Goal: Task Accomplishment & Management: Manage account settings

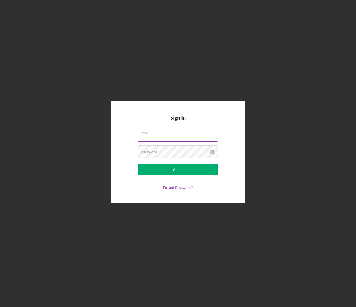
click at [152, 137] on input "Email" at bounding box center [178, 135] width 80 height 13
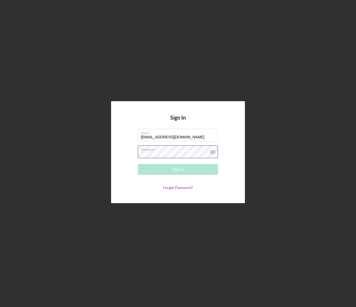
click at [0, 307] on com-1password-button at bounding box center [0, 307] width 0 height 0
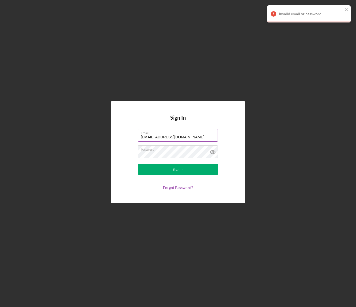
click at [174, 136] on input "[EMAIL_ADDRESS][DOMAIN_NAME]" at bounding box center [178, 135] width 80 height 13
click at [191, 134] on label "Email" at bounding box center [179, 132] width 77 height 6
click at [191, 134] on input "[EMAIL_ADDRESS][DOMAIN_NAME]" at bounding box center [178, 135] width 80 height 13
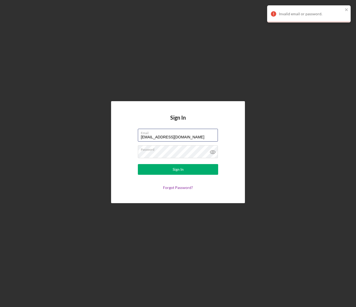
click at [0, 307] on com-1password-button at bounding box center [0, 307] width 0 height 0
click at [188, 138] on input "[EMAIL_ADDRESS][DOMAIN_NAME]" at bounding box center [178, 135] width 80 height 13
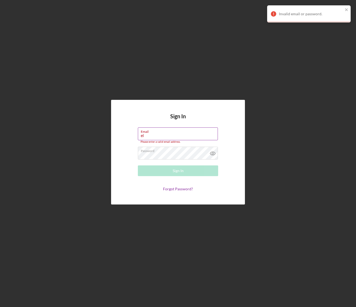
type input "e"
type input "[PERSON_NAME][EMAIL_ADDRESS][DOMAIN_NAME]"
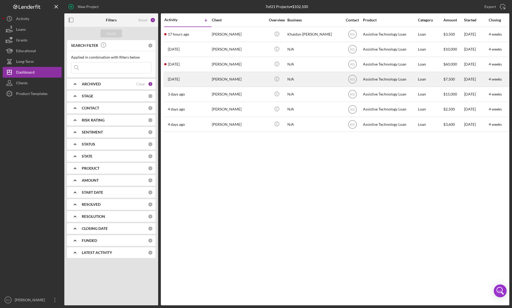
click at [223, 80] on div "[PERSON_NAME]" at bounding box center [239, 79] width 54 height 14
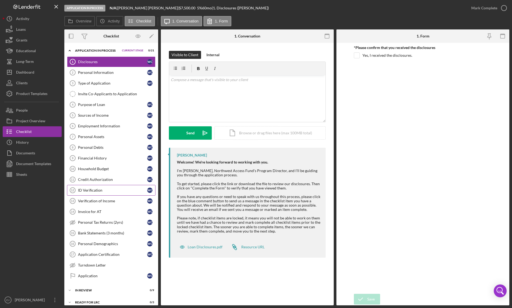
click at [129, 190] on div "ID Verification" at bounding box center [112, 190] width 69 height 4
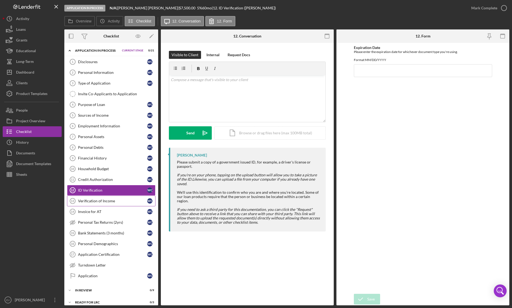
click at [129, 201] on div "Verification of Income" at bounding box center [112, 201] width 69 height 4
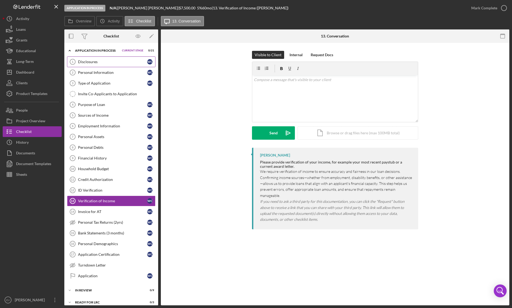
click at [121, 62] on div "Disclosures" at bounding box center [112, 62] width 69 height 4
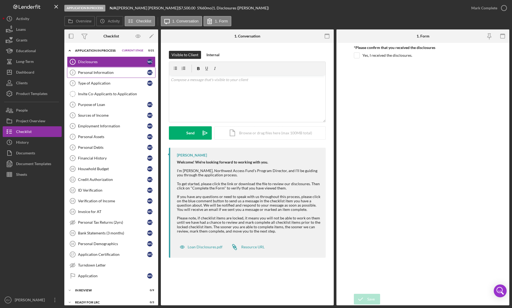
click at [120, 74] on div "Personal Information" at bounding box center [112, 72] width 69 height 4
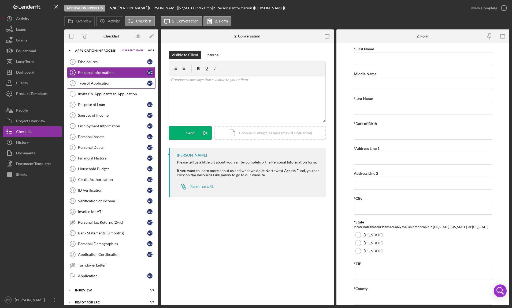
click at [116, 84] on div "Type of Application" at bounding box center [112, 83] width 69 height 4
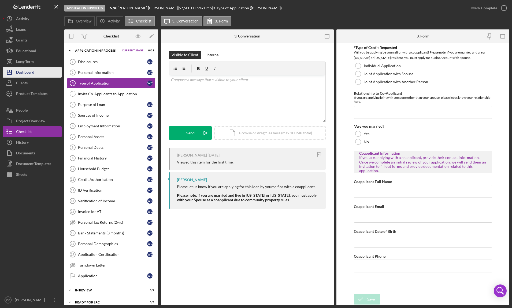
click at [38, 67] on button "Icon/Dashboard Dashboard" at bounding box center [32, 72] width 59 height 11
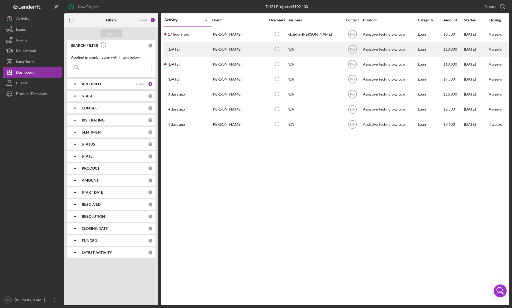
click at [230, 52] on div "[PERSON_NAME]" at bounding box center [239, 49] width 54 height 14
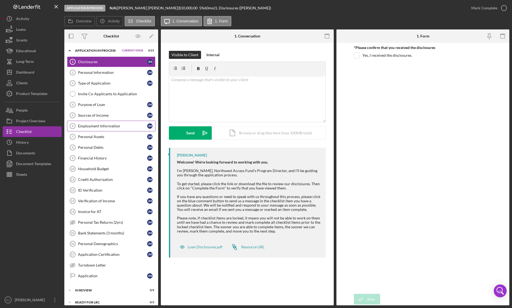
click at [119, 131] on link "Employment Information 6 Employment Information [PERSON_NAME]" at bounding box center [111, 126] width 88 height 11
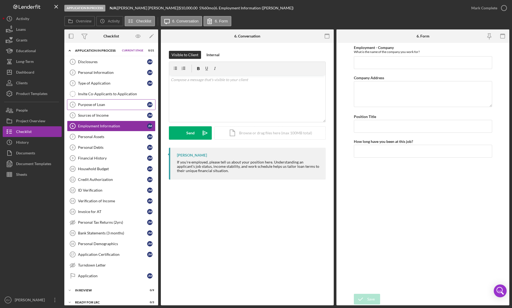
click at [118, 108] on link "Purpose of Loan 4 Purpose of Loan [PERSON_NAME]" at bounding box center [111, 104] width 88 height 11
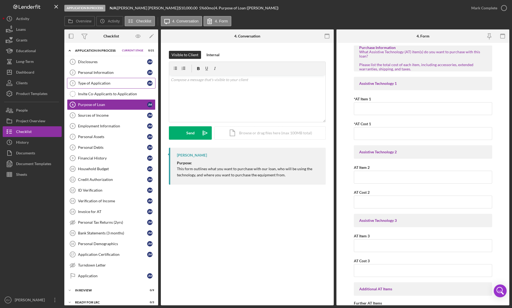
click at [121, 84] on div "Type of Application" at bounding box center [112, 83] width 69 height 4
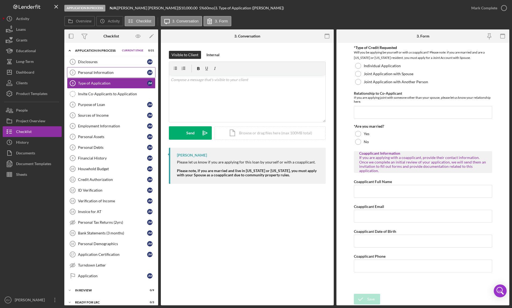
click at [121, 70] on link "Personal Information 2 Personal Information [PERSON_NAME]" at bounding box center [111, 72] width 88 height 11
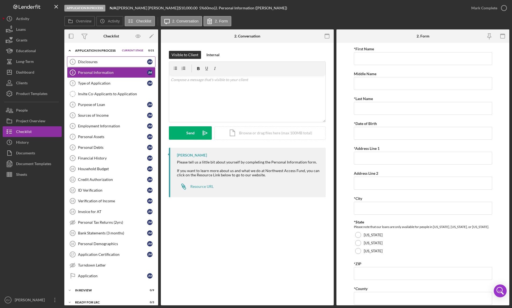
click at [120, 61] on div "Disclosures" at bounding box center [112, 62] width 69 height 4
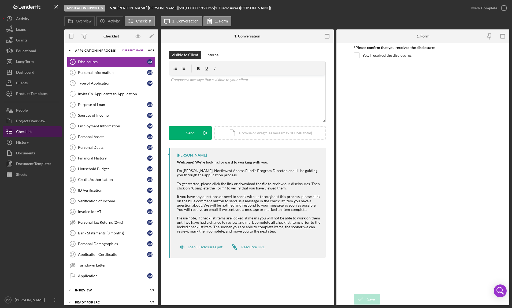
click at [40, 131] on button "Checklist" at bounding box center [32, 131] width 59 height 11
click at [25, 74] on div "Dashboard" at bounding box center [25, 73] width 18 height 12
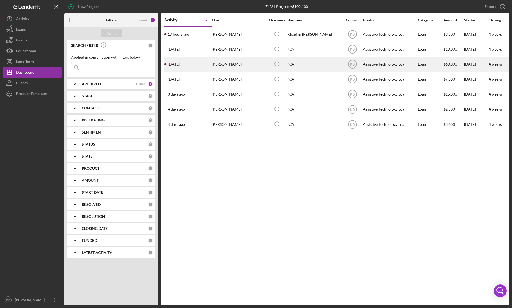
click at [235, 66] on div "[PERSON_NAME]" at bounding box center [239, 64] width 54 height 14
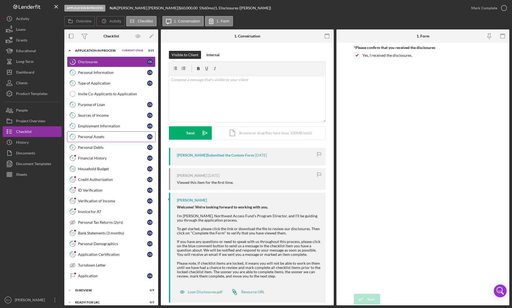
click at [109, 133] on link "7 Personal Assets C S" at bounding box center [111, 137] width 88 height 11
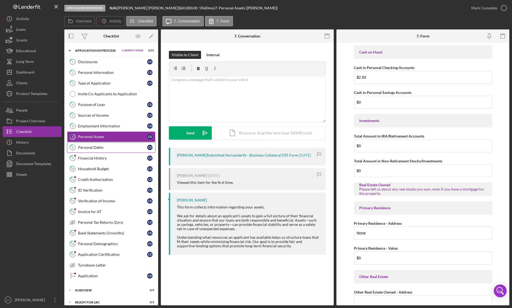
click at [109, 146] on div "Personal Debts" at bounding box center [112, 147] width 69 height 4
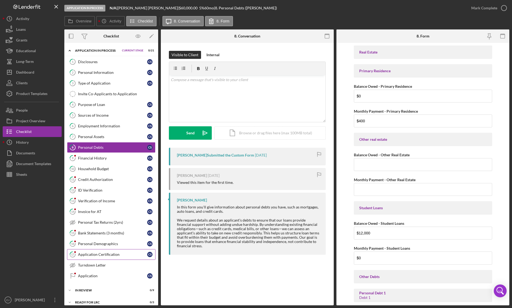
click at [114, 253] on div "Application Certification" at bounding box center [112, 255] width 69 height 4
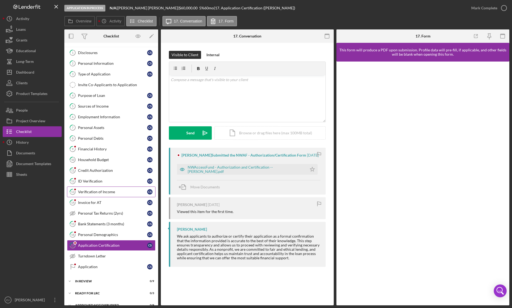
scroll to position [29, 0]
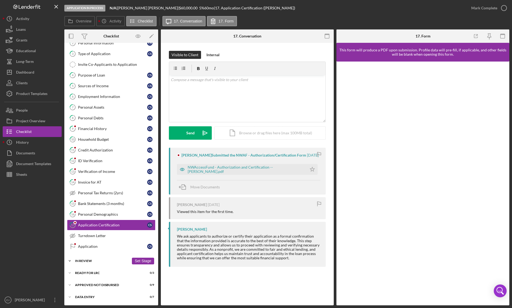
click at [70, 262] on icon "Icon/Expander" at bounding box center [69, 261] width 11 height 11
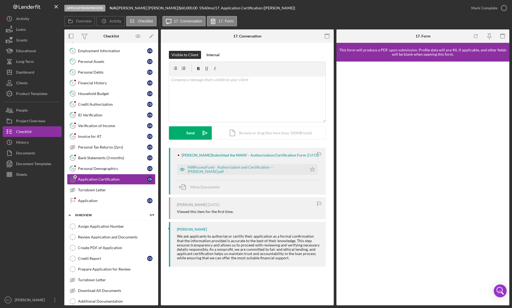
scroll to position [0, 0]
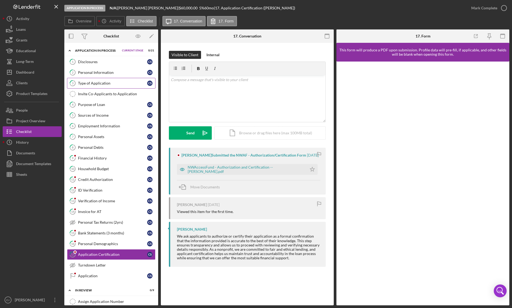
click at [111, 83] on div "Type of Application" at bounding box center [112, 83] width 69 height 4
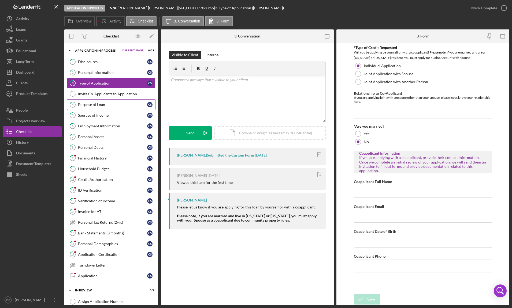
click at [108, 105] on div "Purpose of Loan" at bounding box center [112, 105] width 69 height 4
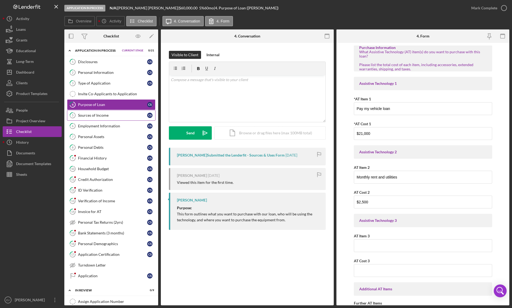
click at [110, 120] on link "5 Sources of Income C S" at bounding box center [111, 115] width 88 height 11
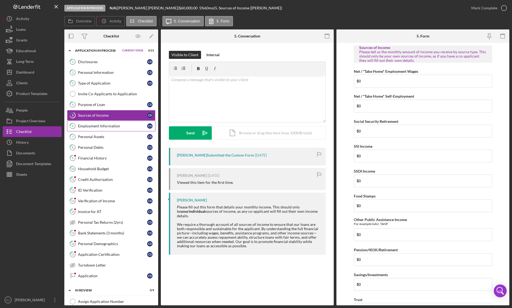
click at [113, 128] on div "Employment Information" at bounding box center [112, 126] width 69 height 4
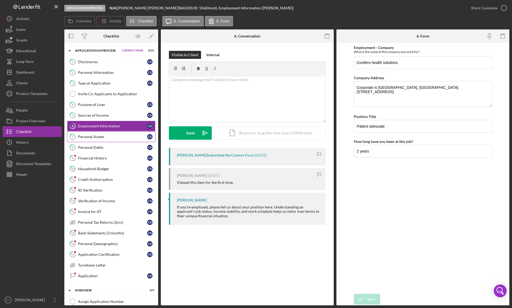
click at [112, 139] on div "Personal Assets" at bounding box center [112, 137] width 69 height 4
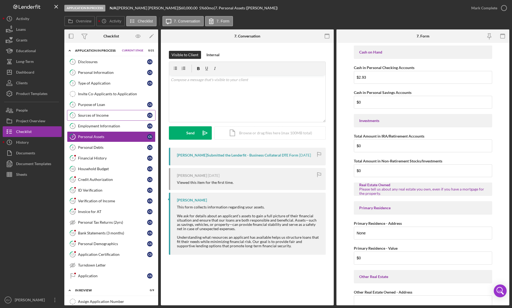
click at [118, 119] on link "5 Sources of Income C S" at bounding box center [111, 115] width 88 height 11
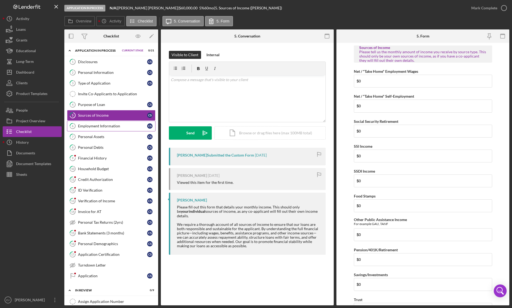
click at [116, 130] on link "6 Employment Information C S" at bounding box center [111, 126] width 88 height 11
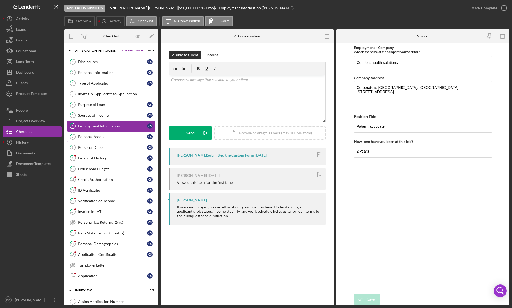
click at [122, 135] on div "Personal Assets" at bounding box center [112, 137] width 69 height 4
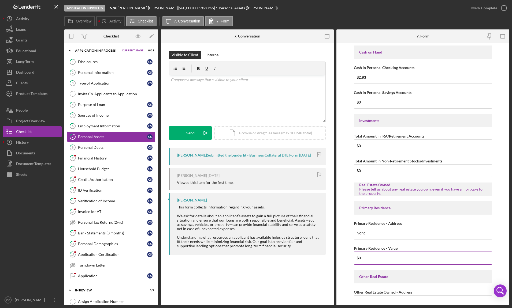
scroll to position [18, 0]
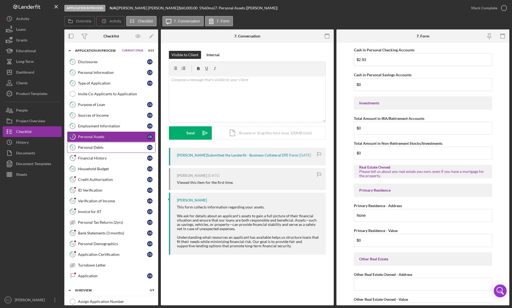
click at [111, 146] on div "Personal Debts" at bounding box center [112, 147] width 69 height 4
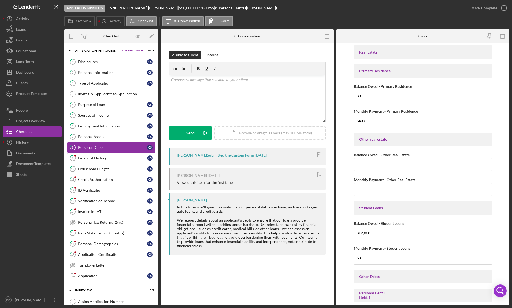
click at [110, 162] on link "9 Financial History C S" at bounding box center [111, 158] width 88 height 11
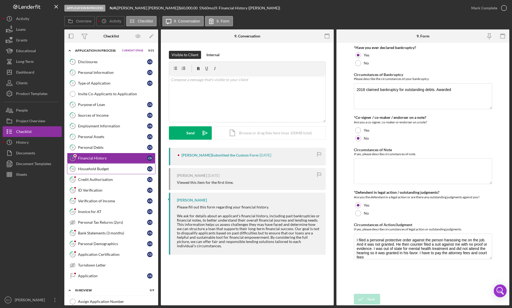
click at [114, 169] on div "Household Budget" at bounding box center [112, 169] width 69 height 4
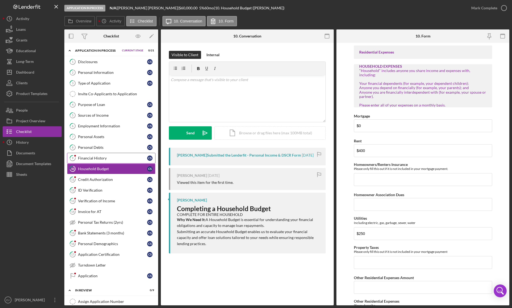
click at [116, 157] on div "Financial History" at bounding box center [112, 158] width 69 height 4
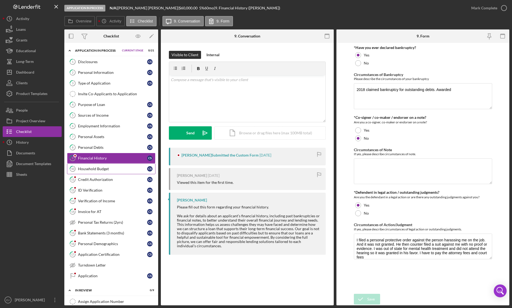
click at [108, 164] on link "10 Household Budget C S" at bounding box center [111, 169] width 88 height 11
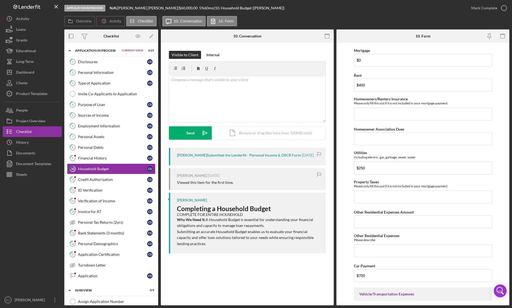
scroll to position [109, 0]
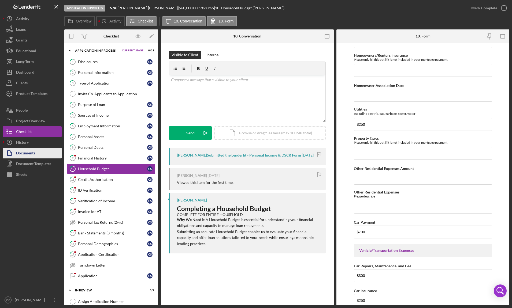
click at [34, 151] on div "Documents" at bounding box center [25, 154] width 19 height 12
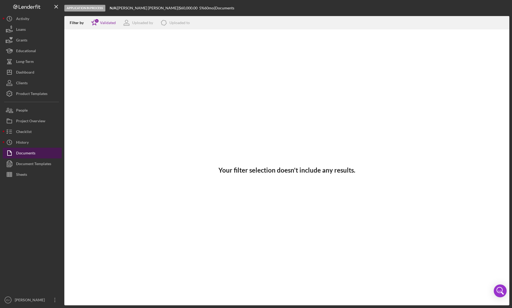
click at [27, 153] on div "Documents" at bounding box center [25, 154] width 19 height 12
click at [99, 24] on icon "Icon/Star" at bounding box center [94, 22] width 13 height 13
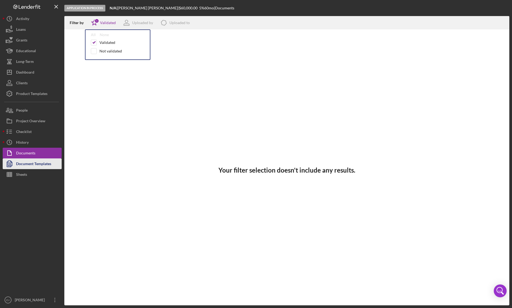
click at [36, 168] on div "Document Templates" at bounding box center [33, 165] width 35 height 12
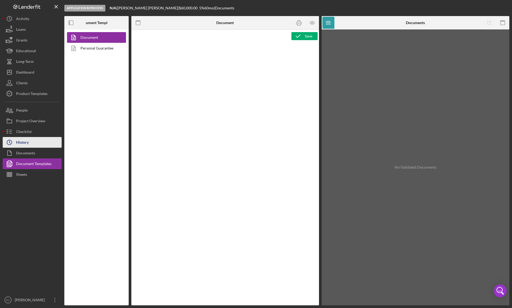
type textarea "<div class="WordSection1"> <p style="margin: 0in; font-size: 12pt; font-family:…"
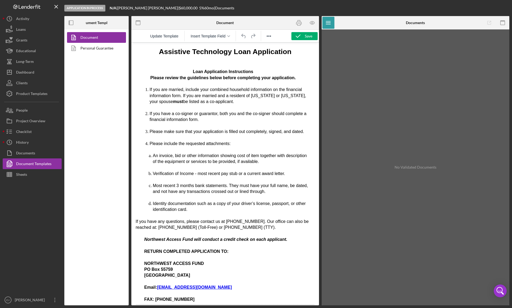
scroll to position [141, 0]
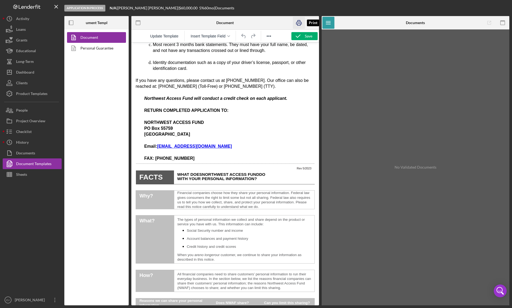
click at [297, 21] on icon "button" at bounding box center [299, 23] width 12 height 12
click at [28, 92] on div "Product Templates" at bounding box center [31, 94] width 31 height 12
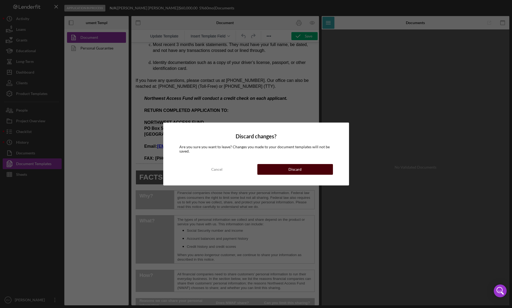
click at [300, 172] on div "Discard" at bounding box center [294, 169] width 13 height 11
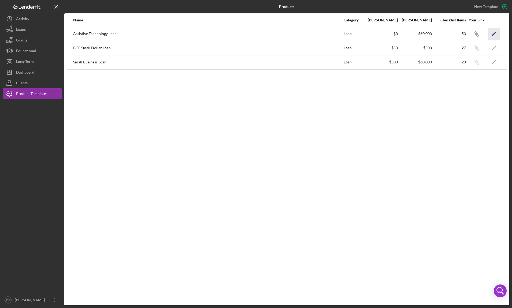
click at [356, 33] on polygon "button" at bounding box center [493, 34] width 4 height 4
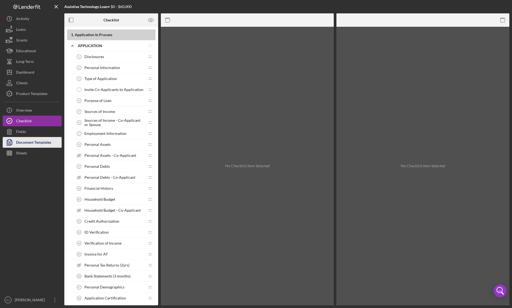
click at [34, 140] on div "Document Templates" at bounding box center [33, 143] width 35 height 12
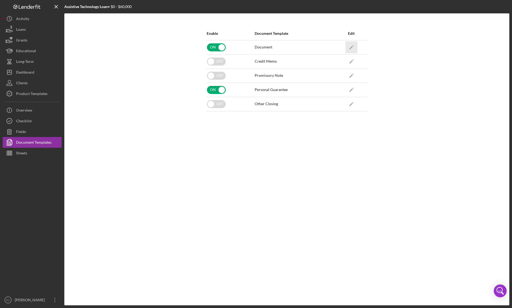
click at [352, 44] on icon "Icon/Edit" at bounding box center [351, 47] width 12 height 12
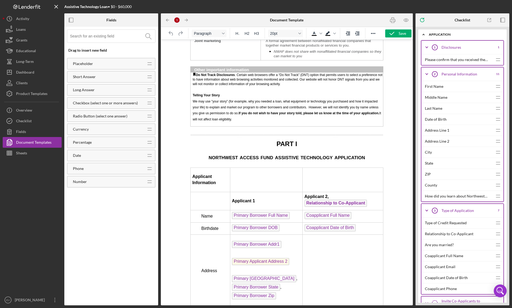
scroll to position [765, 0]
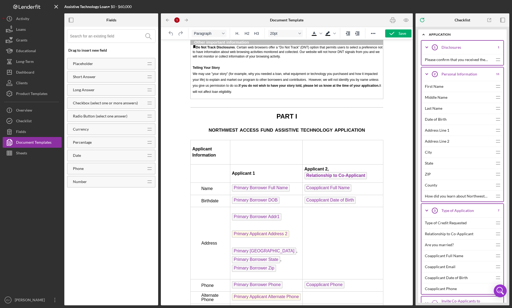
click at [326, 172] on span "Relationship to Co-Applicant" at bounding box center [335, 175] width 63 height 7
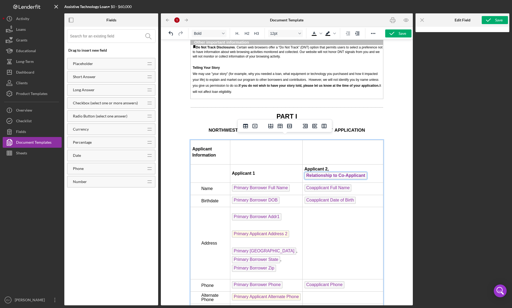
scroll to position [765, 0]
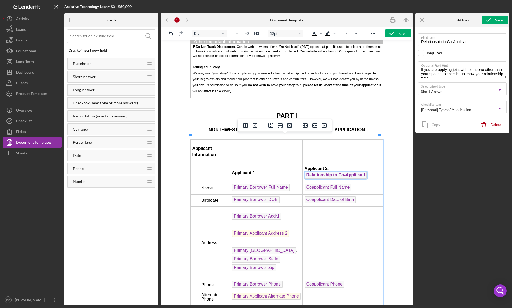
click at [325, 184] on span "Coapplicant Full Name" at bounding box center [327, 187] width 47 height 7
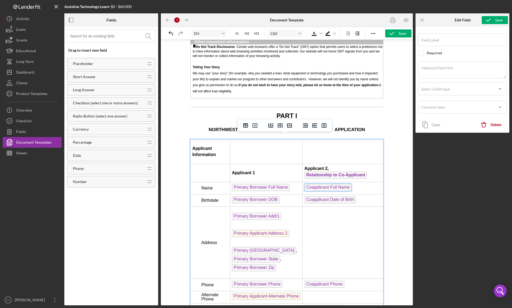
type input "Coapplicant Full Name"
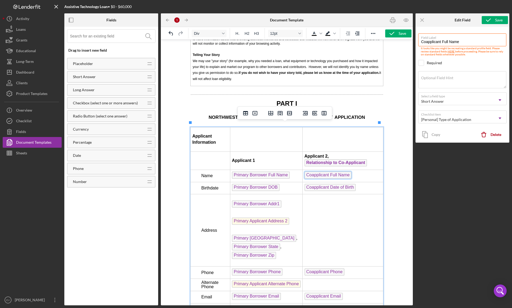
click at [319, 185] on span "Coapplicant Date of Birth" at bounding box center [329, 187] width 51 height 7
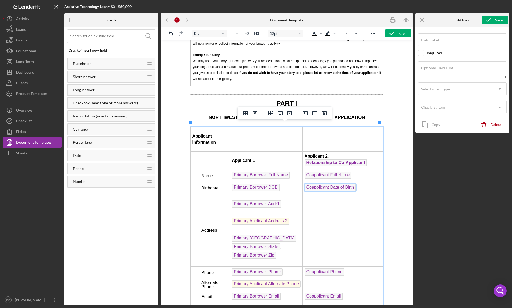
type input "Coapplicant Date of Birth"
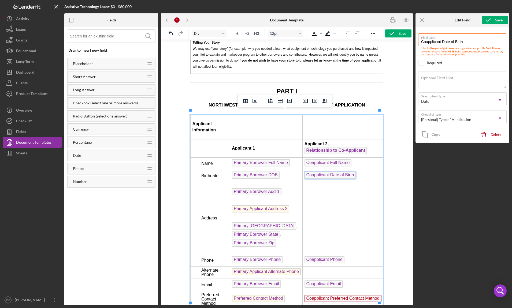
click at [245, 172] on span "Primary Borrower DOB" at bounding box center [256, 175] width 48 height 7
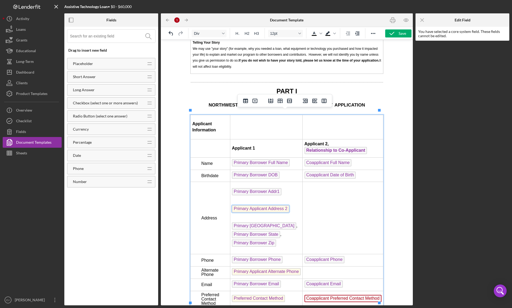
click at [245, 205] on span "Primary Applicant Address 2" at bounding box center [260, 208] width 57 height 7
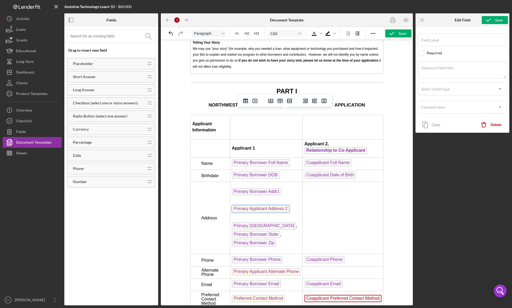
type input "Primary Applicant Address 2"
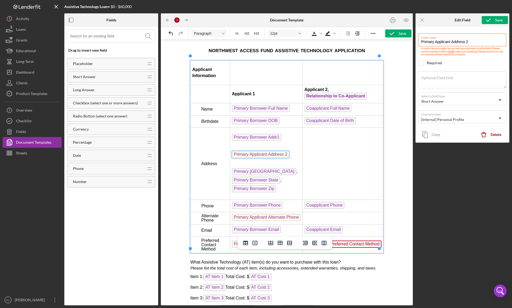
scroll to position [860, 0]
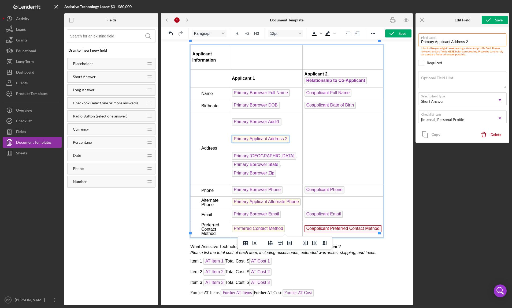
click at [323, 225] on span "Coapplicant Preferred Contact Method" at bounding box center [342, 228] width 77 height 7
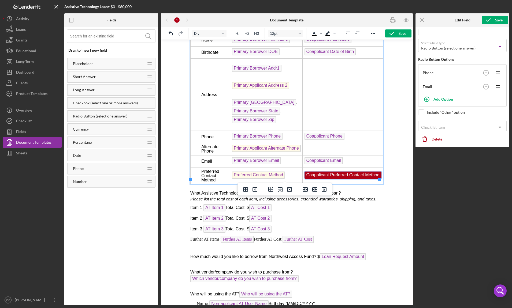
scroll to position [49, 0]
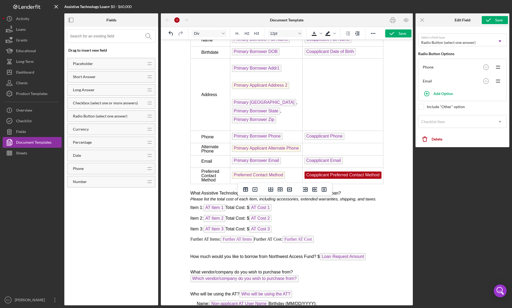
click at [325, 215] on p "Item 2: AT Item 2 Total Cost: $ AT Cost 2 ﻿" at bounding box center [286, 219] width 193 height 9
click at [337, 204] on p "Item 1: AT Item 1 Total Cost: $ AT Cost 1" at bounding box center [286, 208] width 193 height 9
click at [312, 197] on span "Please list the total cost of each item, including accessories, extended warran…" at bounding box center [283, 199] width 186 height 5
click at [337, 197] on p "Please list the total cost of each item, including accessories, extended warran…" at bounding box center [286, 199] width 193 height 6
click at [296, 216] on p "Item 2: AT Item 2 Total Cost: $ AT Cost 2" at bounding box center [286, 219] width 193 height 9
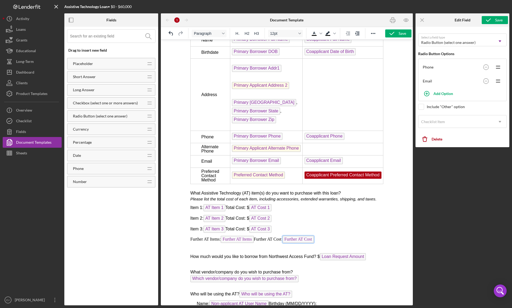
click at [314, 236] on span "Further AT Cost" at bounding box center [297, 239] width 31 height 7
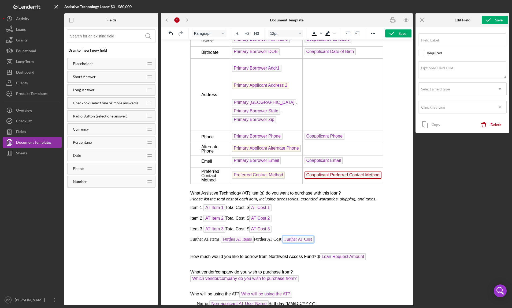
scroll to position [978, 0]
type input "Further AT Cost"
type textarea "Please list the total cost of the additional items you would like to purchase."
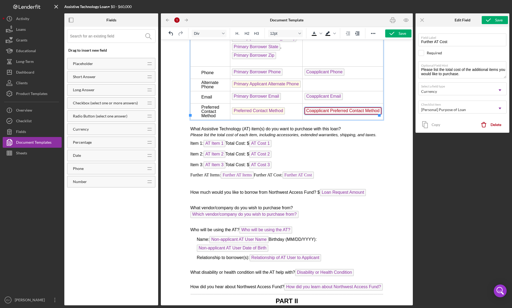
click at [329, 107] on span "Coapplicant Preferred Contact Method" at bounding box center [342, 110] width 77 height 7
type input "Coapplicant Preferred Contact Method"
type textarea "What is your preferred contact method?"
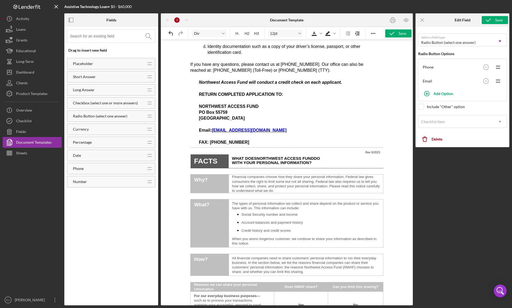
scroll to position [0, 0]
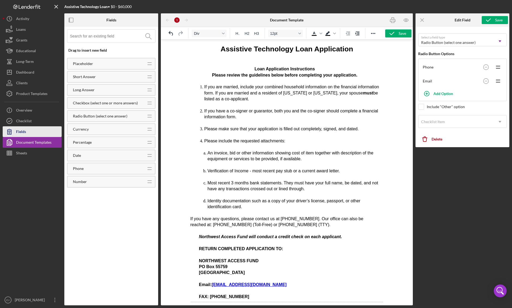
click at [32, 127] on button "Fields" at bounding box center [32, 131] width 59 height 11
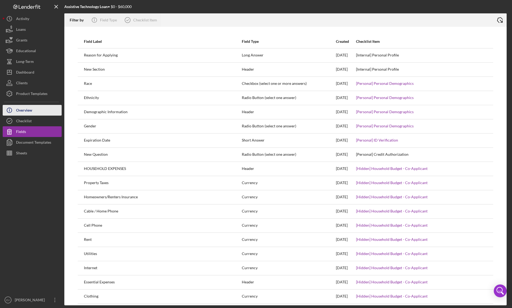
click at [36, 111] on button "Icon/Info Overview" at bounding box center [32, 110] width 59 height 11
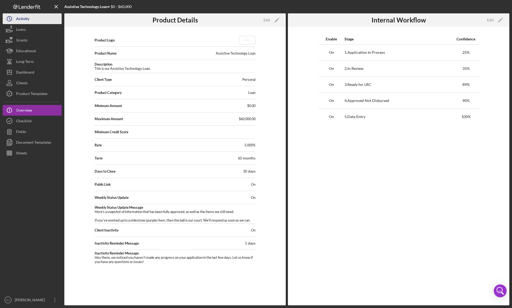
click at [35, 19] on button "Icon/History Activity" at bounding box center [32, 18] width 59 height 11
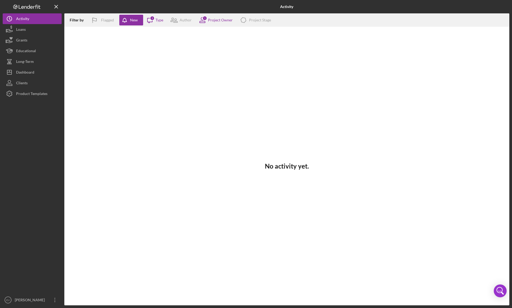
click at [36, 6] on icon at bounding box center [36, 7] width 2 height 4
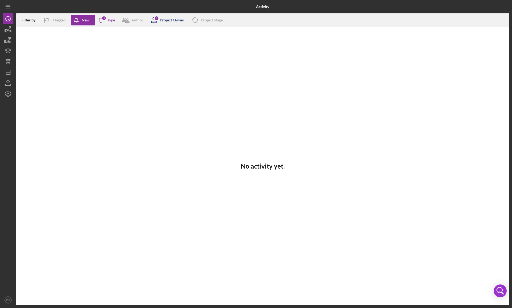
click at [170, 20] on div "Project Owner" at bounding box center [172, 20] width 25 height 4
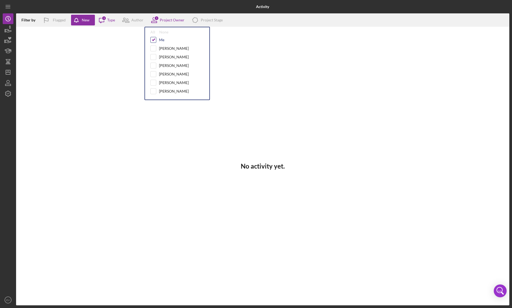
click at [151, 41] on input "checkbox" at bounding box center [153, 39] width 5 height 5
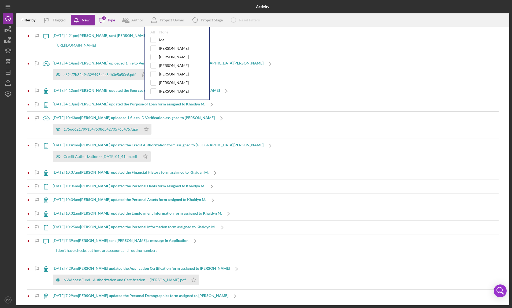
click at [152, 36] on div "All None Me [PERSON_NAME] [PERSON_NAME] [PERSON_NAME] [PERSON_NAME] [PERSON_NAM…" at bounding box center [176, 63] width 65 height 73
click at [152, 40] on input "checkbox" at bounding box center [153, 39] width 5 height 5
checkbox input "true"
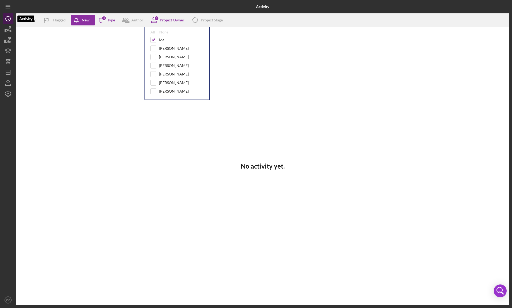
click at [6, 19] on icon "Icon/History" at bounding box center [7, 18] width 13 height 13
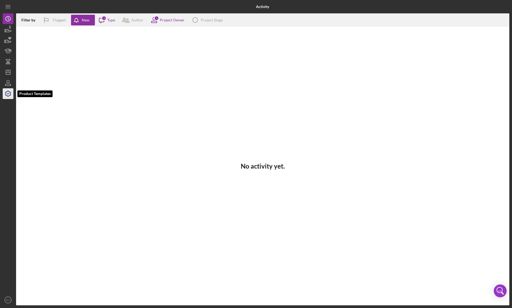
click at [8, 94] on icon "button" at bounding box center [7, 93] width 13 height 13
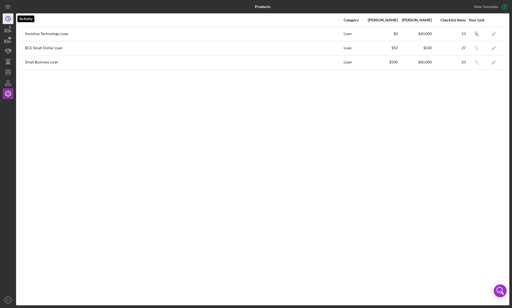
click at [6, 18] on icon "Icon/History" at bounding box center [7, 18] width 13 height 13
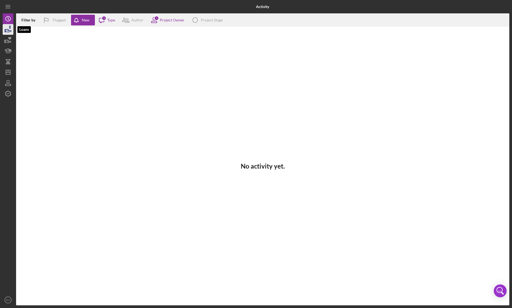
click at [10, 30] on icon "button" at bounding box center [7, 29] width 13 height 13
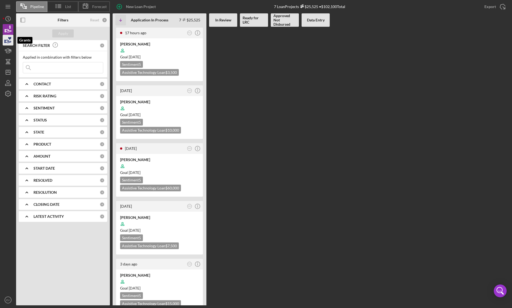
click at [8, 41] on icon "button" at bounding box center [7, 39] width 13 height 13
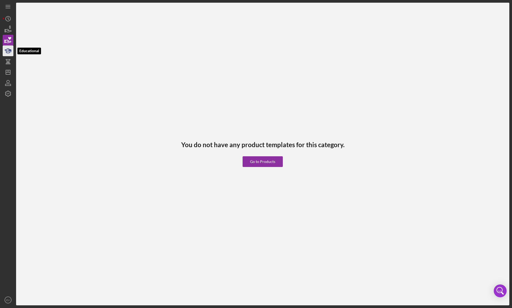
click at [9, 54] on icon "button" at bounding box center [7, 50] width 13 height 13
click at [8, 63] on icon "button" at bounding box center [8, 62] width 2 height 3
click at [9, 79] on icon "button" at bounding box center [7, 82] width 13 height 13
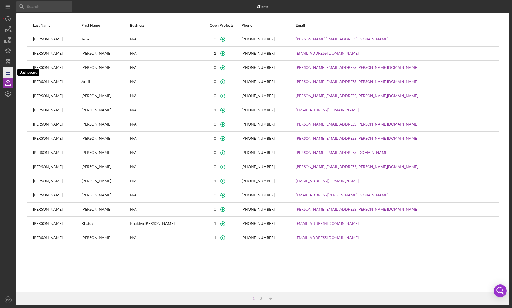
click at [9, 68] on icon "Icon/Dashboard" at bounding box center [7, 72] width 13 height 13
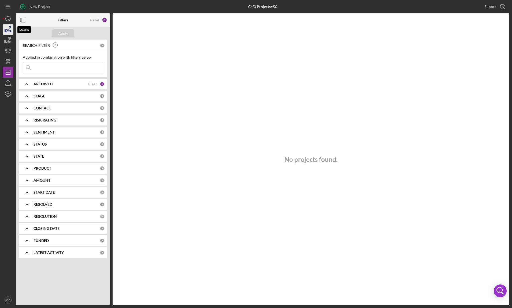
click at [9, 33] on icon "button" at bounding box center [7, 29] width 13 height 13
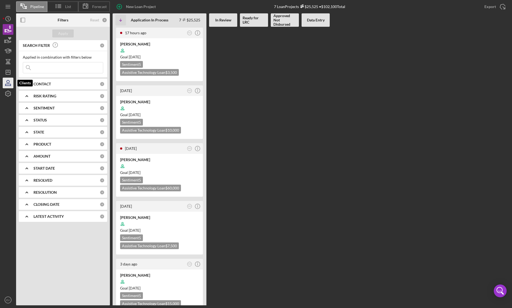
click at [8, 82] on icon "button" at bounding box center [7, 82] width 13 height 13
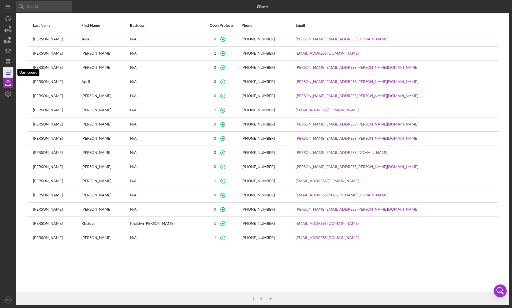
click at [8, 73] on icon "Icon/Dashboard" at bounding box center [7, 72] width 13 height 13
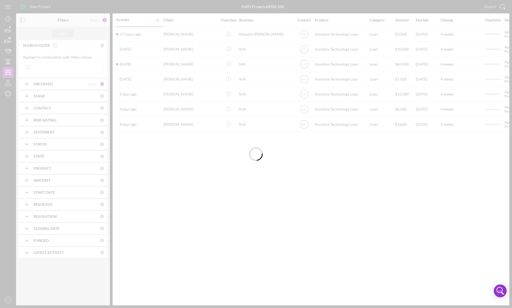
click at [6, 84] on div at bounding box center [256, 154] width 512 height 308
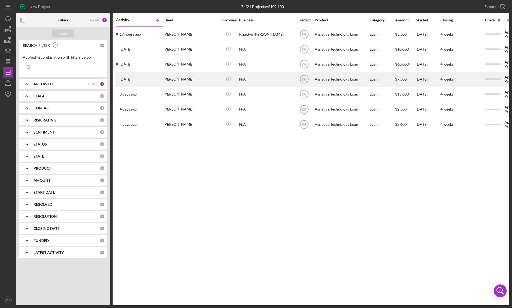
click at [197, 79] on div "[PERSON_NAME]" at bounding box center [190, 79] width 54 height 14
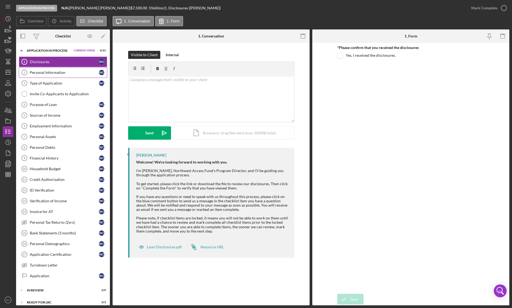
click at [53, 75] on link "Personal Information 2 Personal Information W C" at bounding box center [63, 72] width 88 height 11
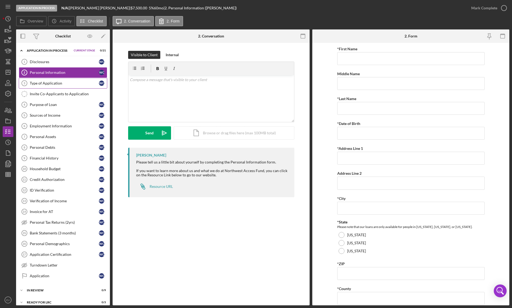
click at [60, 85] on div "Type of Application" at bounding box center [64, 83] width 69 height 4
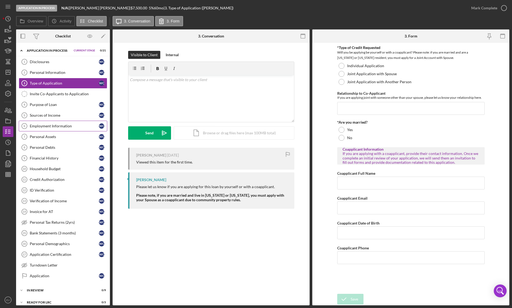
click at [66, 128] on link "Employment Information 6 Employment Information W C" at bounding box center [63, 126] width 88 height 11
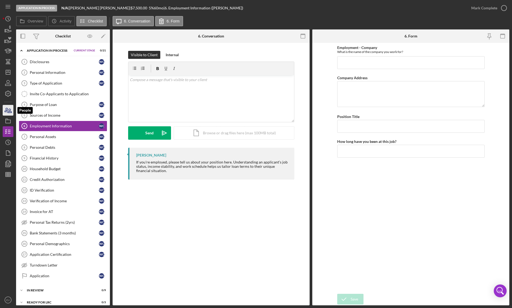
click at [8, 111] on icon "button" at bounding box center [7, 110] width 13 height 13
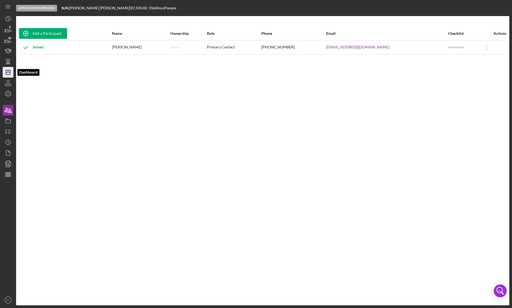
click at [5, 70] on icon "Icon/Dashboard" at bounding box center [7, 72] width 13 height 13
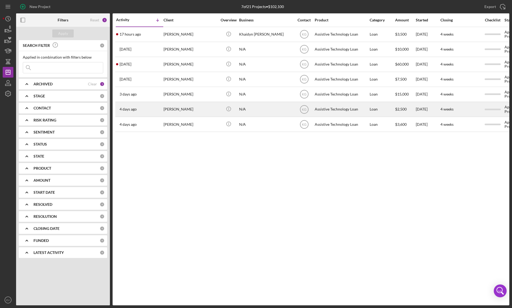
click at [186, 106] on div "[PERSON_NAME]" at bounding box center [190, 109] width 54 height 14
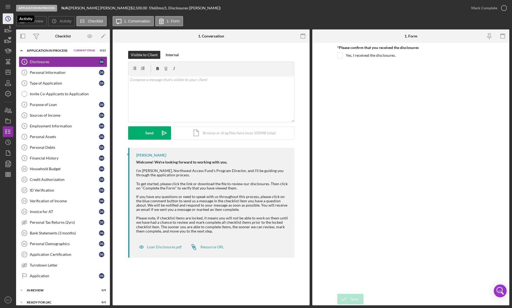
click at [5, 21] on icon "Icon/History" at bounding box center [7, 18] width 13 height 13
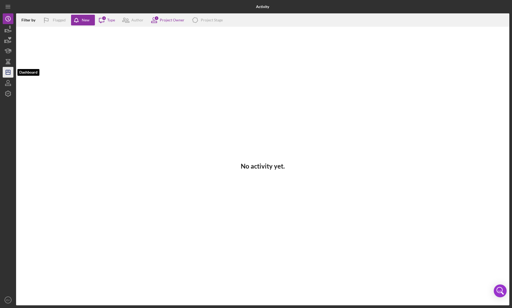
click at [9, 74] on polygon "button" at bounding box center [8, 72] width 4 height 4
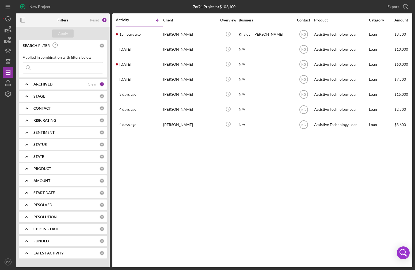
click at [57, 85] on div "ARCHIVED" at bounding box center [60, 84] width 54 height 4
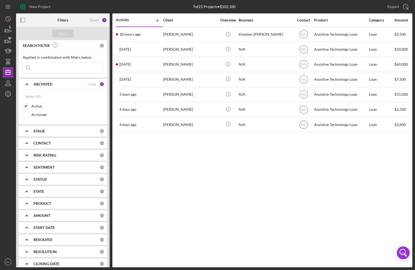
click at [29, 84] on icon "Icon/Expander" at bounding box center [26, 83] width 13 height 13
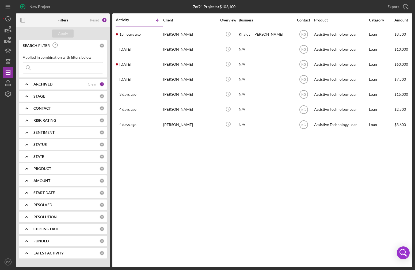
click at [46, 88] on div "ARCHIVED Clear 1" at bounding box center [68, 84] width 71 height 11
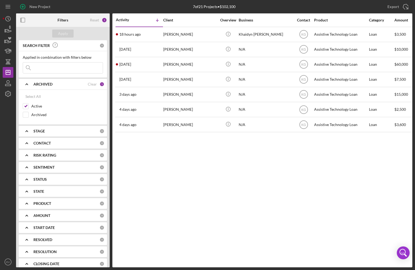
click at [42, 87] on div "ARCHIVED Clear 1" at bounding box center [68, 84] width 71 height 11
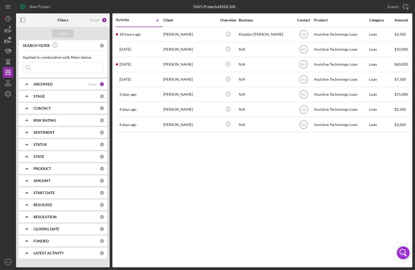
click at [48, 107] on b "CONTACT" at bounding box center [41, 108] width 17 height 4
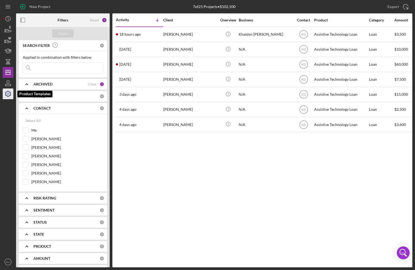
click at [9, 94] on icon "button" at bounding box center [7, 93] width 13 height 13
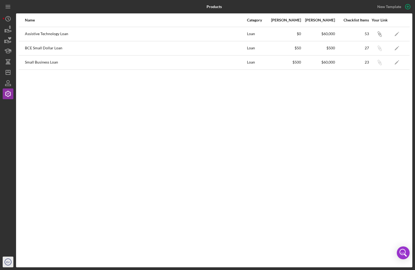
click at [9, 260] on text "EV" at bounding box center [7, 261] width 3 height 3
click at [92, 212] on div "Name Category Min Amount Max Amount Checklist Items Your Link Assistive Technol…" at bounding box center [214, 140] width 397 height 254
click at [8, 73] on icon "Icon/Dashboard" at bounding box center [7, 72] width 13 height 13
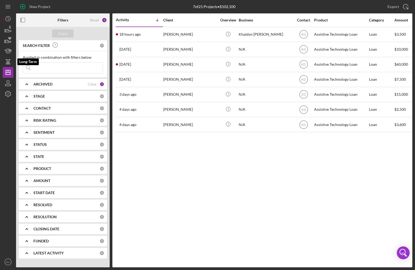
click at [9, 61] on icon "button" at bounding box center [7, 61] width 13 height 13
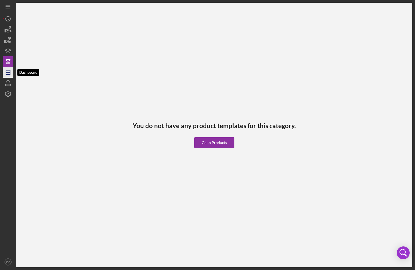
click at [11, 73] on icon "Icon/Dashboard" at bounding box center [7, 72] width 13 height 13
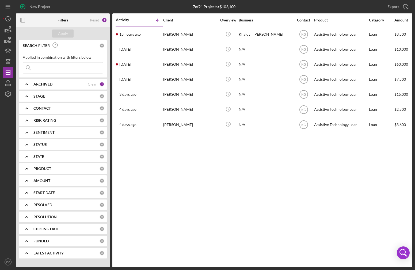
click at [73, 85] on div "ARCHIVED" at bounding box center [60, 84] width 54 height 4
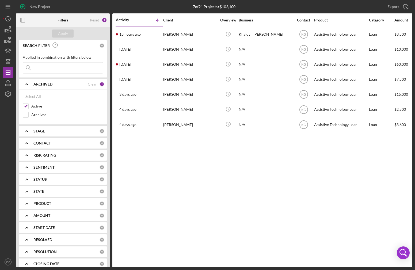
click at [73, 85] on div "ARCHIVED" at bounding box center [60, 84] width 54 height 4
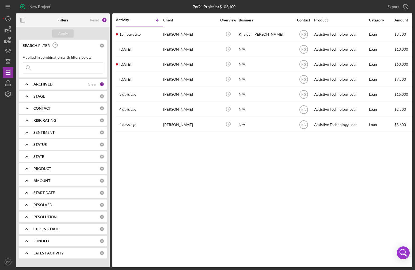
click at [73, 85] on div "ARCHIVED" at bounding box center [60, 84] width 54 height 4
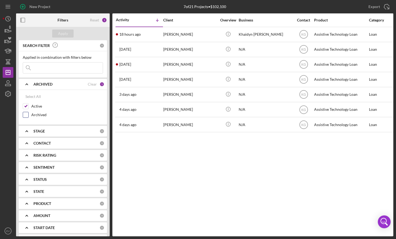
click at [23, 115] on input "Archived" at bounding box center [25, 114] width 5 height 5
click at [65, 30] on div "Apply" at bounding box center [63, 33] width 10 height 8
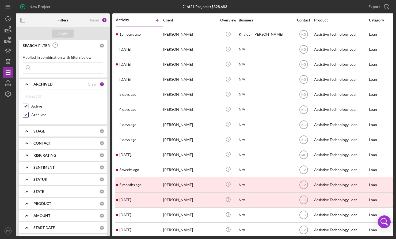
click at [25, 115] on input "Archived" at bounding box center [25, 114] width 5 height 5
checkbox input "false"
click at [28, 84] on icon "Icon/Expander" at bounding box center [26, 83] width 13 height 13
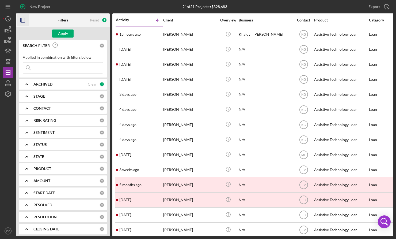
click at [23, 21] on icon "button" at bounding box center [23, 20] width 12 height 12
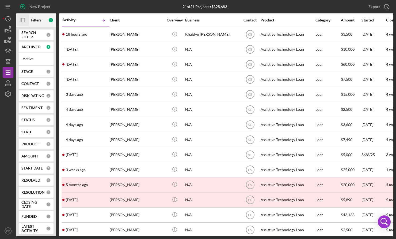
click at [21, 21] on icon "button" at bounding box center [21, 20] width 1 height 4
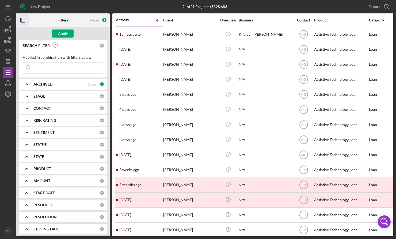
click at [26, 85] on icon "Icon/Expander" at bounding box center [26, 83] width 13 height 13
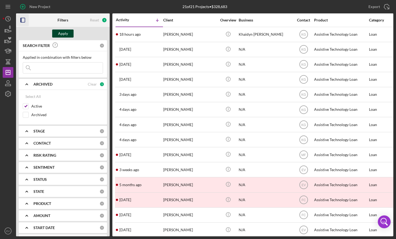
click at [65, 33] on div "Apply" at bounding box center [63, 33] width 10 height 8
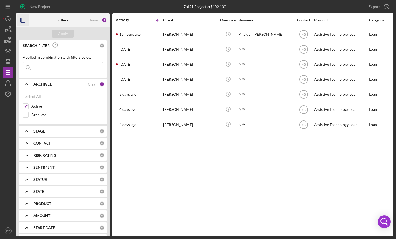
click at [46, 145] on b "CONTACT" at bounding box center [41, 143] width 17 height 4
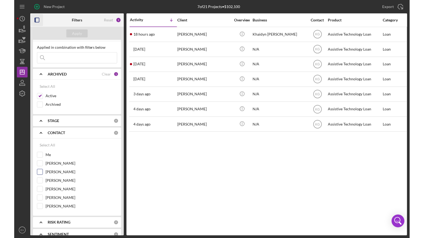
scroll to position [13, 0]
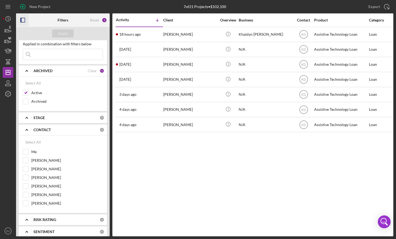
click at [27, 130] on icon "Icon/Expander" at bounding box center [26, 129] width 13 height 13
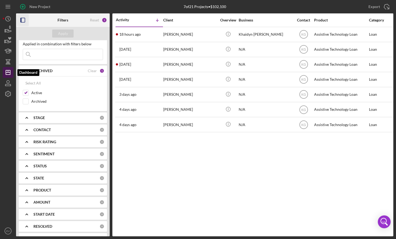
click at [6, 73] on icon "Icon/Dashboard" at bounding box center [7, 72] width 13 height 13
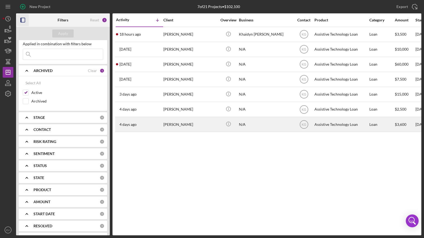
click at [144, 125] on div "[DATE] [PERSON_NAME]" at bounding box center [139, 124] width 47 height 14
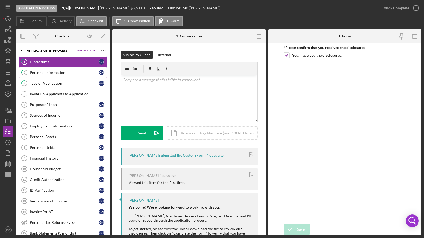
click at [58, 73] on div "Personal Information" at bounding box center [64, 72] width 69 height 4
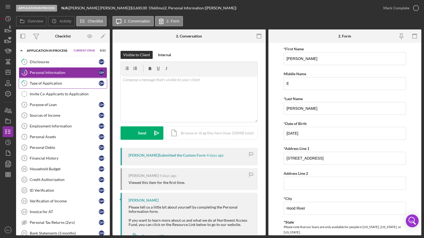
click at [25, 87] on icon "3" at bounding box center [24, 83] width 13 height 13
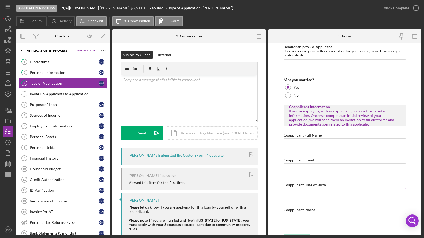
scroll to position [62, 0]
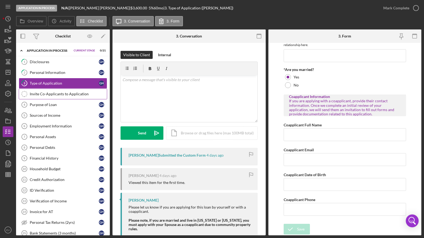
click at [63, 95] on div "Invite Co-Applicants to Application" at bounding box center [68, 94] width 77 height 4
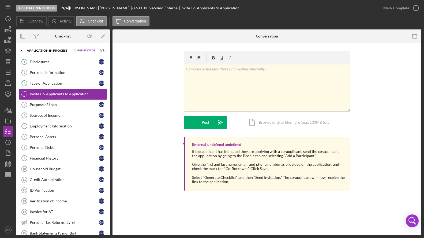
click at [61, 106] on div "Purpose of Loan" at bounding box center [64, 105] width 69 height 4
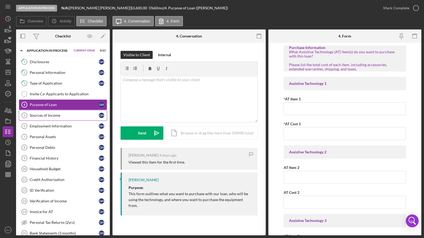
click at [72, 117] on div "Sources of Income" at bounding box center [64, 115] width 69 height 4
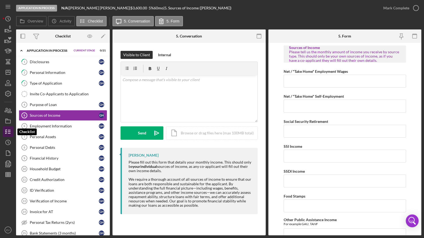
click at [9, 132] on icon "button" at bounding box center [7, 131] width 13 height 13
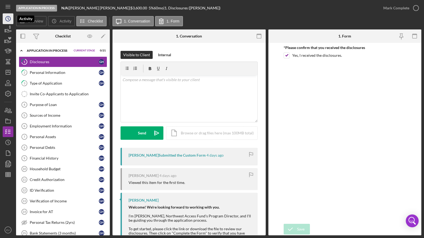
click at [7, 21] on circle "button" at bounding box center [8, 18] width 5 height 5
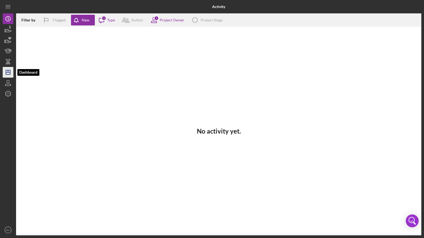
click at [9, 74] on icon "Icon/Dashboard" at bounding box center [7, 72] width 13 height 13
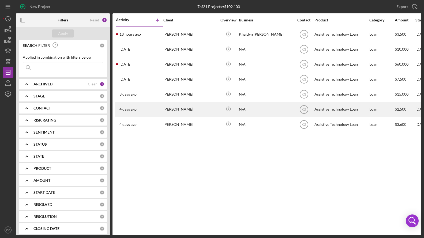
click at [170, 110] on div "[PERSON_NAME]" at bounding box center [190, 109] width 54 height 14
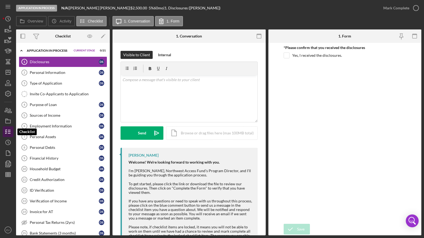
click at [6, 134] on icon "button" at bounding box center [7, 131] width 13 height 13
click at [7, 20] on icon "Icon/History" at bounding box center [7, 18] width 13 height 13
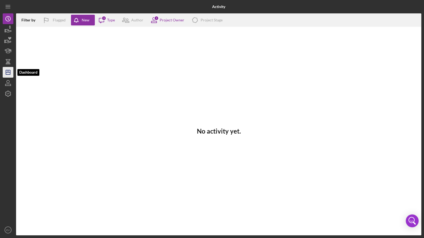
click at [6, 70] on polygon "button" at bounding box center [8, 72] width 4 height 4
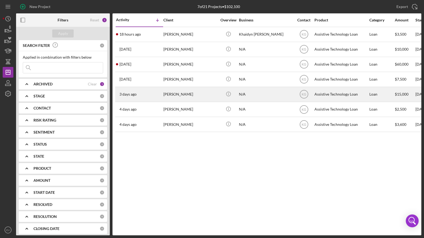
click at [173, 94] on div "[PERSON_NAME]" at bounding box center [190, 94] width 54 height 14
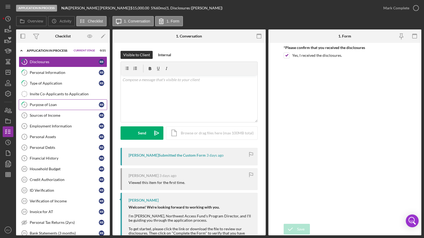
click at [42, 106] on div "Purpose of Loan" at bounding box center [64, 105] width 69 height 4
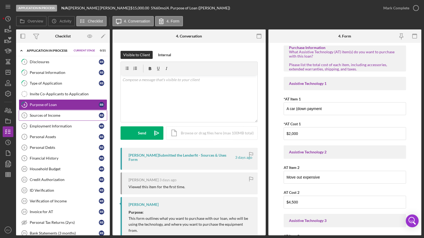
click at [46, 116] on div "Sources of Income" at bounding box center [64, 115] width 69 height 4
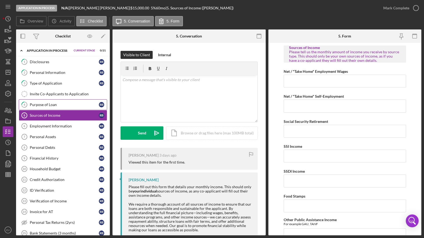
click at [45, 107] on link "4 Purpose of Loan R B" at bounding box center [63, 104] width 88 height 11
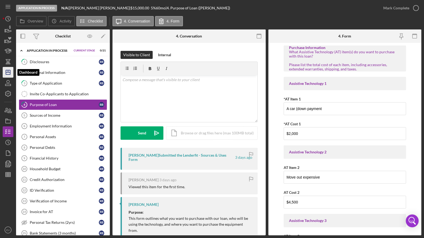
click at [8, 73] on icon "Icon/Dashboard" at bounding box center [7, 72] width 13 height 13
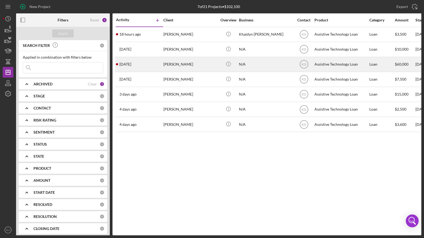
click at [187, 62] on div "[PERSON_NAME]" at bounding box center [190, 64] width 54 height 14
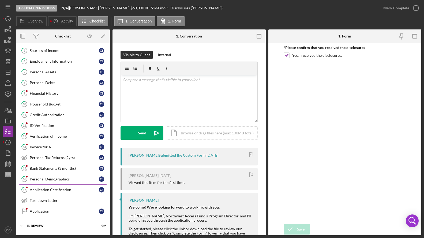
scroll to position [13, 0]
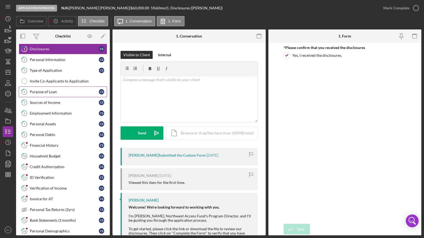
click at [50, 93] on div "Purpose of Loan" at bounding box center [64, 92] width 69 height 4
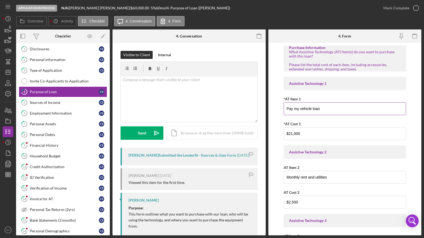
click at [324, 110] on input "Pay my vehicle loan" at bounding box center [345, 108] width 122 height 13
click at [315, 131] on input "$21,000" at bounding box center [345, 133] width 122 height 13
click at [339, 178] on input "Monthly rent and utilities" at bounding box center [345, 177] width 122 height 13
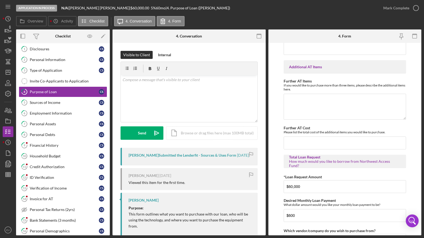
scroll to position [244, 0]
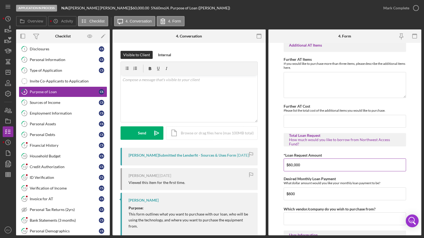
click at [308, 165] on input "$60,000" at bounding box center [345, 165] width 122 height 13
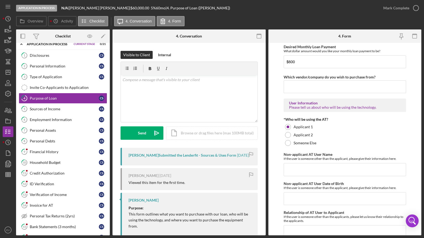
scroll to position [17, 0]
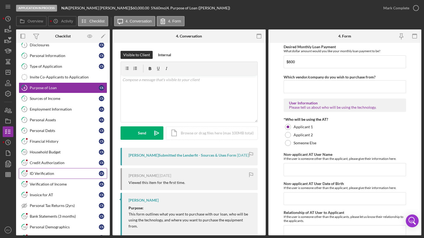
click at [50, 174] on div "ID Verification" at bounding box center [64, 173] width 69 height 4
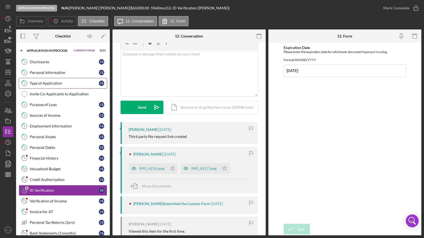
click at [42, 84] on div "Type of Application" at bounding box center [64, 83] width 69 height 4
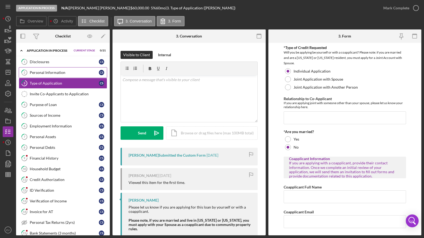
click at [45, 75] on link "2 Personal Information C S" at bounding box center [63, 72] width 88 height 11
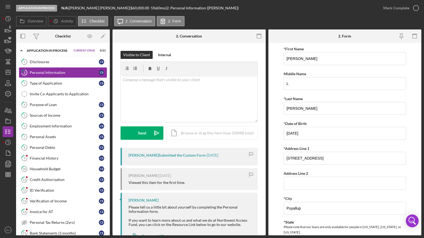
click at [21, 51] on polyline at bounding box center [22, 50] width 2 height 1
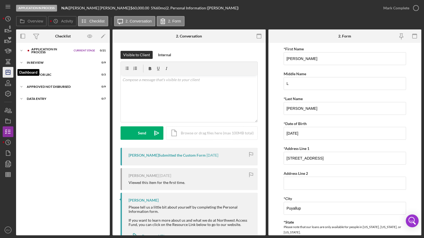
click at [6, 71] on icon "Icon/Dashboard" at bounding box center [7, 72] width 13 height 13
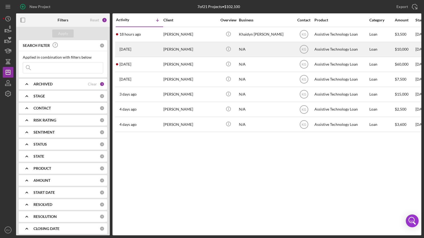
click at [185, 54] on div "[PERSON_NAME]" at bounding box center [190, 49] width 54 height 14
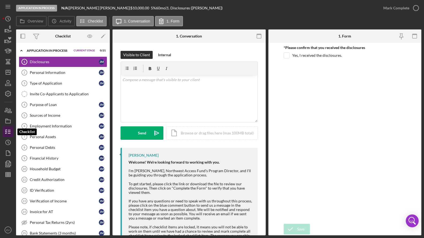
click at [7, 132] on icon "button" at bounding box center [7, 131] width 13 height 13
click at [5, 73] on icon "Icon/Dashboard" at bounding box center [7, 72] width 13 height 13
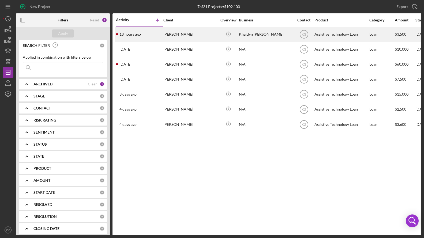
click at [170, 39] on div "[PERSON_NAME]" at bounding box center [190, 34] width 54 height 14
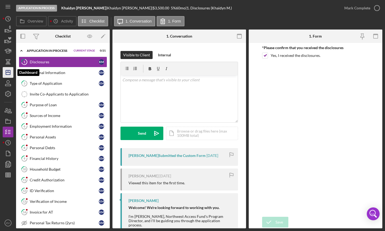
click at [7, 70] on icon "Icon/Dashboard" at bounding box center [7, 72] width 13 height 13
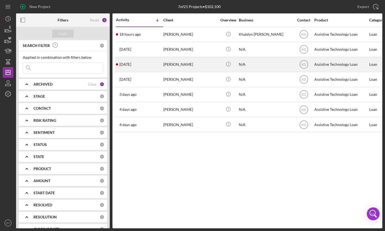
click at [183, 65] on div "[PERSON_NAME]" at bounding box center [190, 64] width 54 height 14
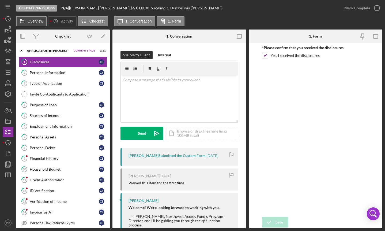
click at [37, 24] on button "Overview" at bounding box center [31, 21] width 31 height 10
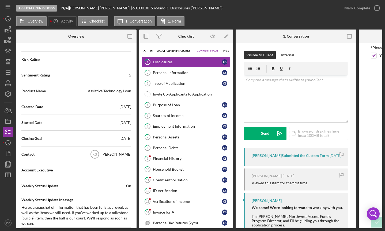
scroll to position [22, 0]
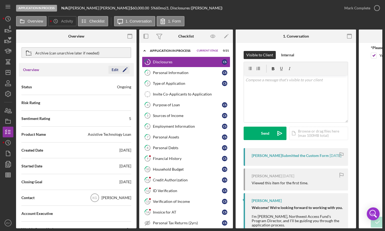
click at [118, 69] on icon "Icon/Edit" at bounding box center [124, 69] width 13 height 13
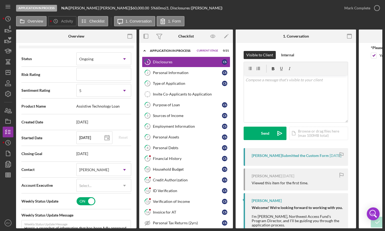
scroll to position [72, 0]
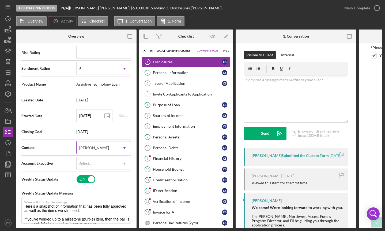
click at [91, 145] on div "[PERSON_NAME]" at bounding box center [98, 147] width 42 height 12
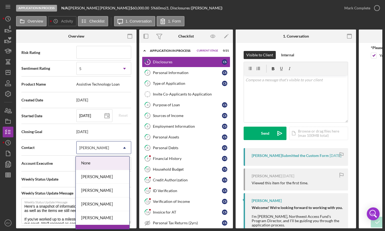
click at [46, 143] on div "Contact None, 1 of 8. 8 results available. Use Up and Down to choose options, p…" at bounding box center [76, 147] width 110 height 13
type textarea "Here's a snapshot of information that has been fully approved, as well as the i…"
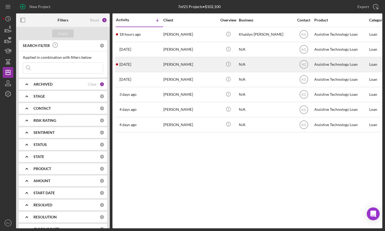
click at [184, 66] on div "[PERSON_NAME]" at bounding box center [190, 64] width 54 height 14
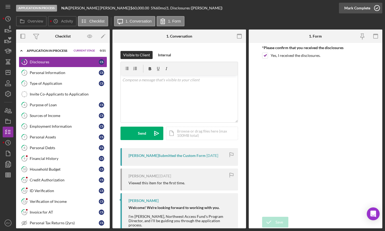
click at [375, 8] on circle "button" at bounding box center [377, 7] width 5 height 5
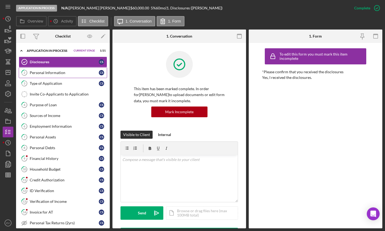
click at [74, 74] on div "Personal Information" at bounding box center [64, 72] width 69 height 4
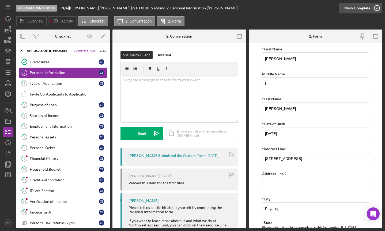
click at [354, 9] on div "Mark Complete" at bounding box center [358, 8] width 26 height 11
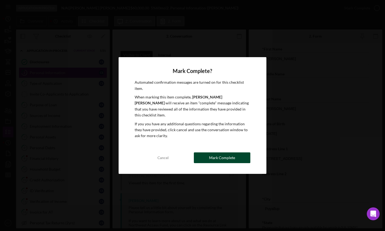
click at [232, 152] on div "Mark Complete" at bounding box center [222, 157] width 26 height 11
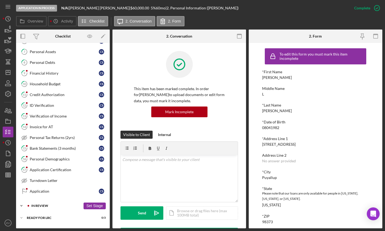
scroll to position [107, 0]
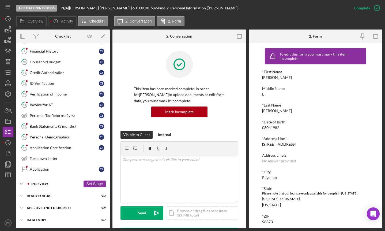
click at [37, 184] on div "In Review" at bounding box center [56, 183] width 50 height 3
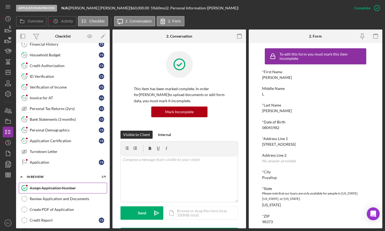
scroll to position [121, 0]
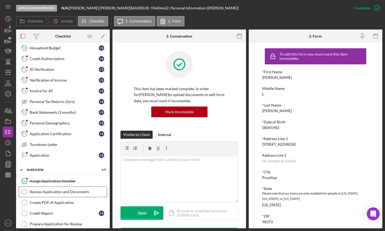
click at [61, 194] on link "Review Application and Documents Review Application and Documents" at bounding box center [63, 191] width 88 height 11
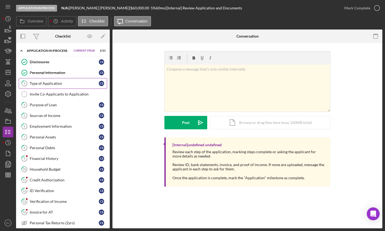
click at [50, 80] on link "3 Type of Application C S" at bounding box center [63, 83] width 88 height 11
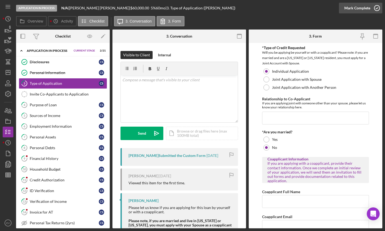
click at [355, 9] on div "Mark Complete" at bounding box center [358, 8] width 26 height 11
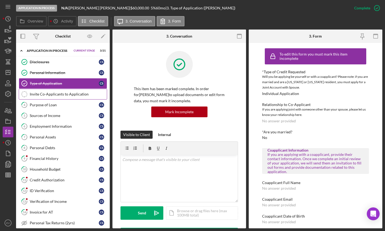
click at [43, 94] on div "Invite Co-Applicants to Application" at bounding box center [68, 94] width 77 height 4
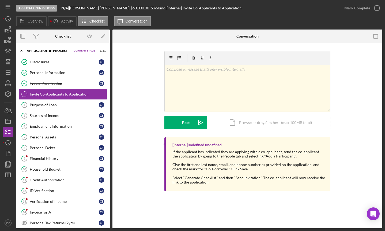
click at [47, 107] on link "4 Purpose of Loan C S" at bounding box center [63, 104] width 88 height 11
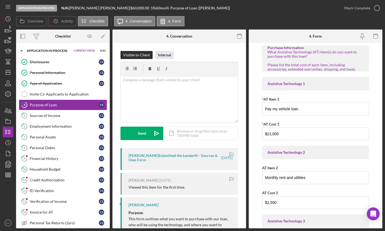
click at [163, 52] on div "Internal" at bounding box center [164, 55] width 13 height 8
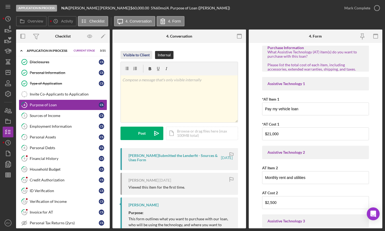
click at [137, 54] on div "Visible to Client" at bounding box center [136, 55] width 27 height 8
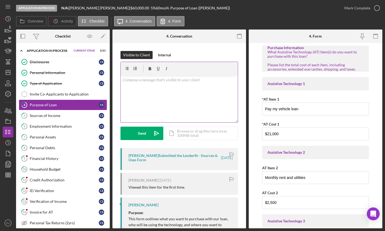
click at [138, 86] on div "v Color teal Color pink Remove color Add row above Add row below Add column bef…" at bounding box center [179, 98] width 117 height 47
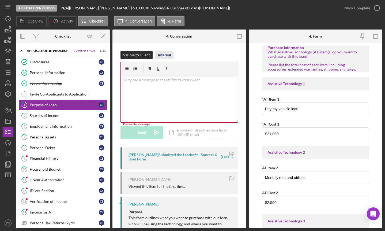
click at [169, 53] on div "Internal" at bounding box center [164, 55] width 13 height 8
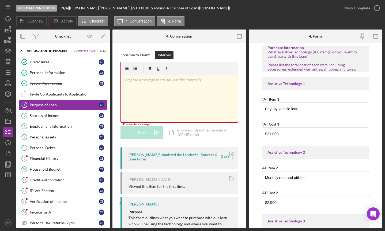
click at [163, 91] on div "v Color teal Color pink Remove color Add row above Add row below Add column bef…" at bounding box center [179, 98] width 117 height 47
click at [154, 96] on div "v Color teal Color pink Remove color Add row above Add row below Add column bef…" at bounding box center [179, 98] width 117 height 47
click at [171, 55] on button "Internal" at bounding box center [164, 55] width 18 height 8
click at [162, 83] on div "v Color teal Color pink Remove color Add row above Add row below Add column bef…" at bounding box center [179, 98] width 117 height 47
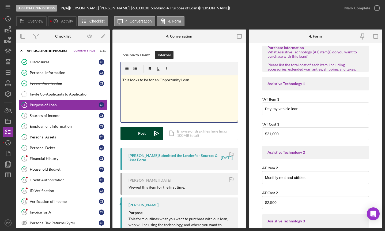
click at [148, 132] on button "Post Icon/icon-invite-send" at bounding box center [142, 132] width 43 height 13
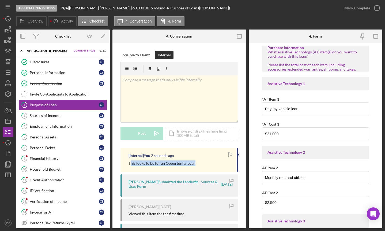
drag, startPoint x: 131, startPoint y: 164, endPoint x: 201, endPoint y: 165, distance: 70.7
click at [201, 165] on div "This looks to be for an Opportunity Loan" at bounding box center [180, 163] width 103 height 6
drag, startPoint x: 205, startPoint y: 164, endPoint x: 125, endPoint y: 162, distance: 80.1
click at [125, 162] on div "[Internal] You 3 seconds ago This looks to be for an Opportunity Loan" at bounding box center [180, 160] width 118 height 24
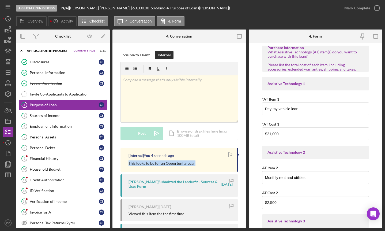
click at [125, 162] on div "[Internal] You 4 seconds ago This looks to be for an Opportunity Loan" at bounding box center [180, 160] width 118 height 24
click at [140, 55] on div "Visible to Client" at bounding box center [136, 55] width 27 height 8
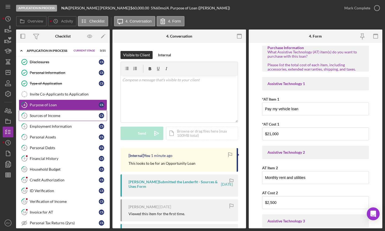
click at [48, 117] on div "Sources of Income" at bounding box center [64, 115] width 69 height 4
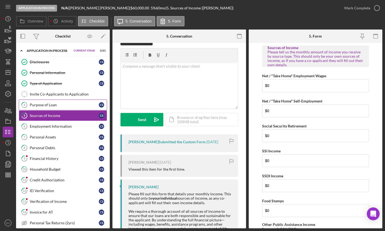
click at [57, 105] on div "Purpose of Loan" at bounding box center [64, 105] width 69 height 4
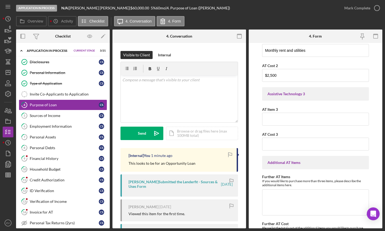
scroll to position [18, 0]
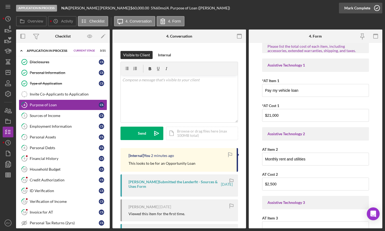
click at [364, 10] on div "Mark Complete" at bounding box center [358, 8] width 26 height 11
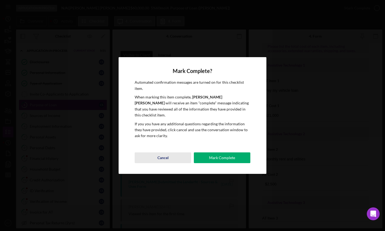
click at [172, 154] on button "Cancel" at bounding box center [163, 157] width 57 height 11
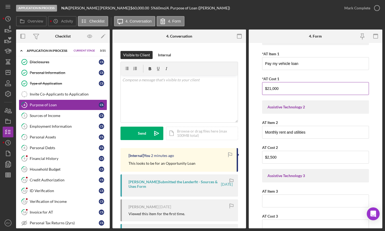
scroll to position [49, 0]
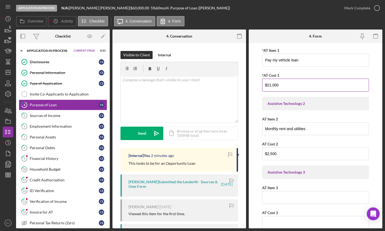
click at [283, 84] on input "$21,000" at bounding box center [315, 84] width 107 height 13
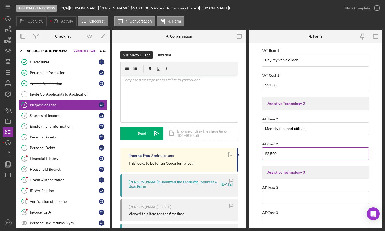
click at [281, 157] on input "$2,500" at bounding box center [315, 153] width 107 height 13
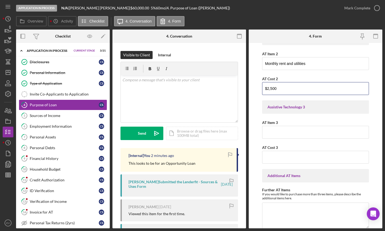
scroll to position [227, 0]
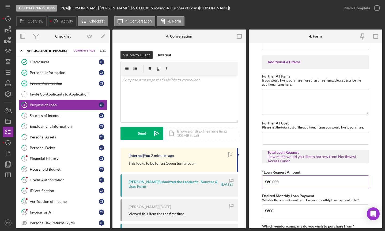
click at [279, 183] on input "$60,000" at bounding box center [315, 181] width 107 height 13
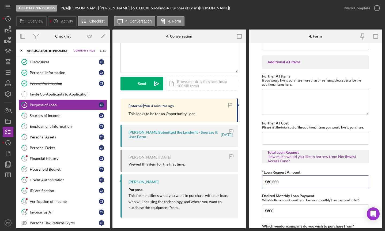
scroll to position [0, 0]
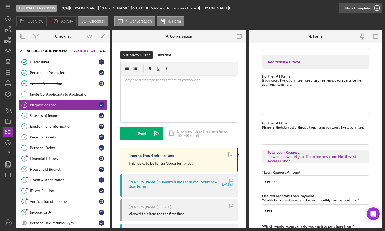
click at [362, 9] on div "Mark Complete" at bounding box center [358, 8] width 26 height 11
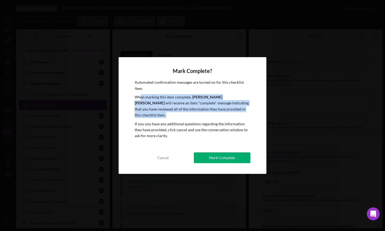
drag, startPoint x: 142, startPoint y: 99, endPoint x: 220, endPoint y: 115, distance: 79.6
click at [220, 115] on div "Automated confirmation messages are turned on for this checklist item. When mar…" at bounding box center [192, 110] width 115 height 62
drag, startPoint x: 221, startPoint y: 114, endPoint x: 144, endPoint y: 89, distance: 80.9
click at [144, 89] on div "Automated confirmation messages are turned on for this checklist item. When mar…" at bounding box center [192, 110] width 115 height 62
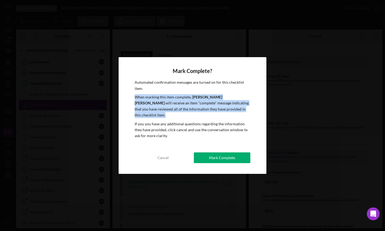
click at [144, 89] on p "Automated confirmation messages are turned on for this checklist item." at bounding box center [192, 85] width 115 height 12
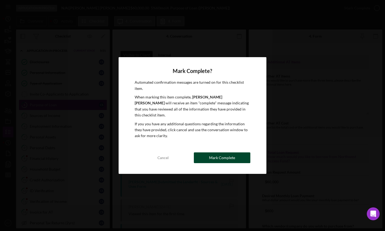
click at [216, 155] on div "Mark Complete" at bounding box center [222, 157] width 26 height 11
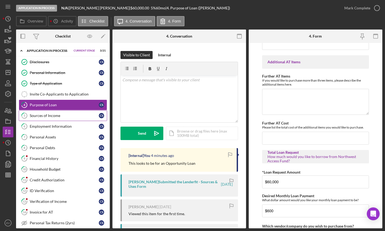
scroll to position [249, 0]
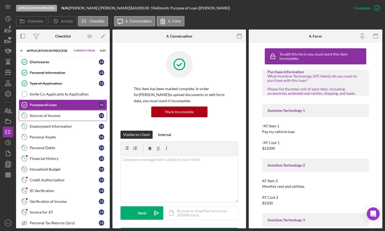
click at [58, 116] on div "Sources of Income" at bounding box center [64, 115] width 69 height 4
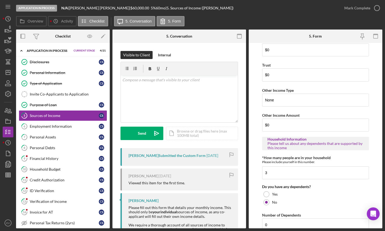
scroll to position [249, 0]
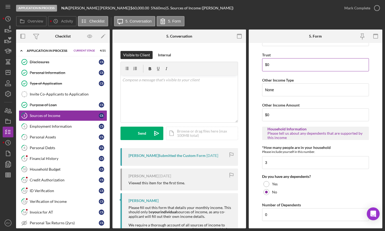
click at [277, 62] on input "$0" at bounding box center [315, 64] width 107 height 13
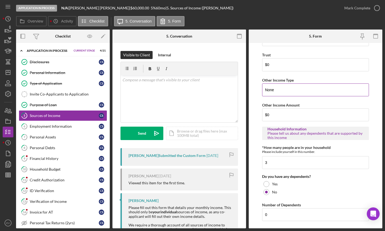
click at [279, 90] on input "None" at bounding box center [315, 89] width 107 height 13
click at [280, 113] on input "$0" at bounding box center [315, 114] width 107 height 13
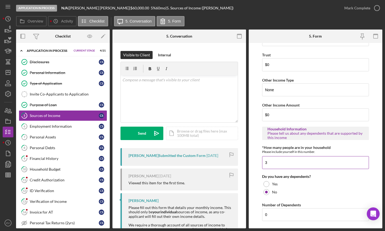
click at [284, 163] on input "3" at bounding box center [315, 162] width 107 height 13
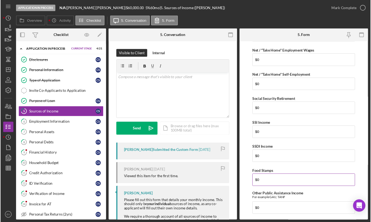
scroll to position [0, 0]
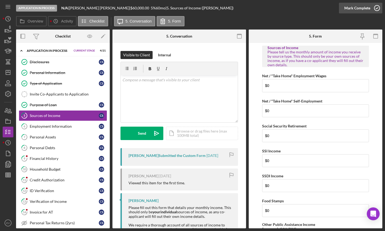
click at [365, 7] on div "Mark Complete" at bounding box center [358, 8] width 26 height 11
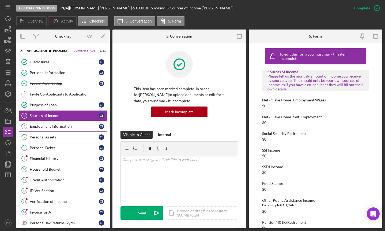
click at [57, 127] on div "Employment Information" at bounding box center [64, 126] width 69 height 4
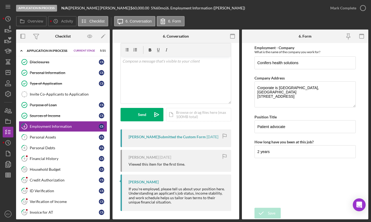
scroll to position [21, 0]
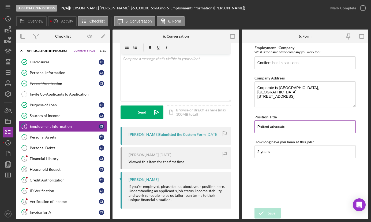
click at [293, 128] on input "Patient advocate" at bounding box center [304, 126] width 101 height 13
drag, startPoint x: 291, startPoint y: 127, endPoint x: 259, endPoint y: 125, distance: 31.4
click at [259, 125] on input "Patient advocate" at bounding box center [304, 126] width 101 height 13
click at [259, 126] on input "Patient advocate" at bounding box center [304, 126] width 101 height 13
click at [62, 115] on div "Sources of Income" at bounding box center [64, 115] width 69 height 4
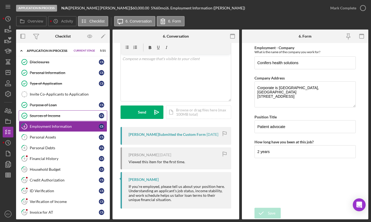
click at [62, 115] on div "Sources of Income" at bounding box center [64, 115] width 69 height 4
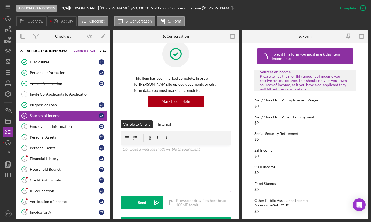
scroll to position [14, 0]
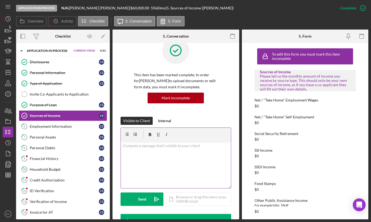
click at [141, 164] on div "v Color teal Color pink Remove color Add row above Add row below Add column bef…" at bounding box center [176, 164] width 110 height 47
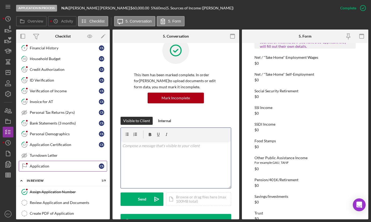
scroll to position [128, 0]
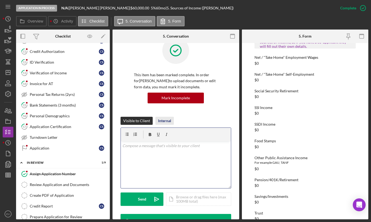
click at [164, 121] on div "Internal" at bounding box center [164, 121] width 13 height 8
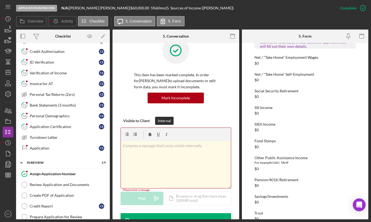
click at [159, 160] on div "v Color teal Color pink Remove color Add row above Add row below Add column bef…" at bounding box center [176, 164] width 110 height 47
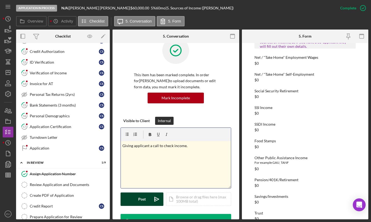
click at [145, 201] on div "Post" at bounding box center [142, 198] width 8 height 13
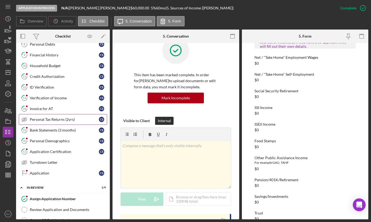
scroll to position [40, 0]
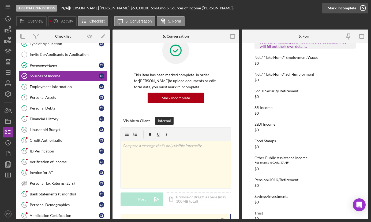
click at [351, 7] on div "Mark Incomplete" at bounding box center [342, 8] width 29 height 11
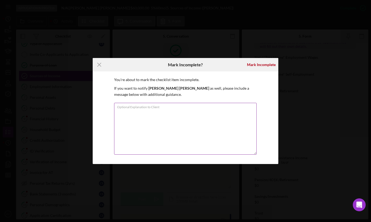
click at [132, 115] on textarea "Optional Explanation to Client" at bounding box center [185, 129] width 143 height 52
click at [98, 65] on icon "Icon/Menu Close" at bounding box center [99, 64] width 13 height 13
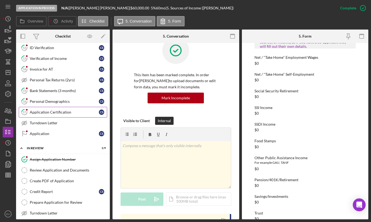
scroll to position [167, 0]
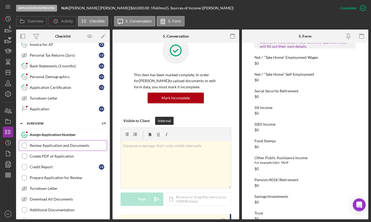
click at [58, 147] on div "Review Application and Documents" at bounding box center [68, 145] width 77 height 4
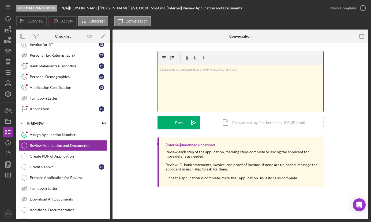
click at [185, 85] on div "v Color teal Color pink Remove color Add row above Add row below Add column bef…" at bounding box center [241, 88] width 166 height 47
click at [227, 78] on div "v Color teal Color pink Remove color Add row above Add row below Add column bef…" at bounding box center [241, 88] width 166 height 47
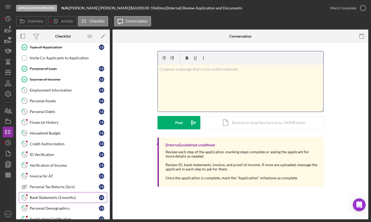
scroll to position [87, 0]
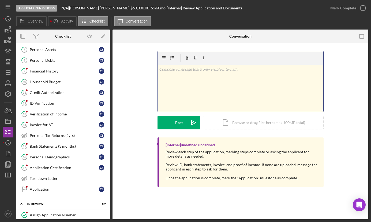
click at [184, 85] on div "v Color teal Color pink Remove color Add row above Add row below Add column bef…" at bounding box center [241, 88] width 166 height 47
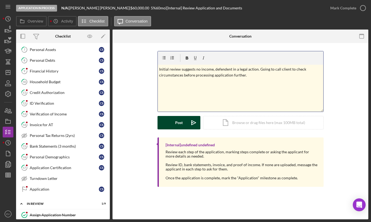
click at [171, 121] on button "Post Icon/icon-invite-send" at bounding box center [179, 122] width 43 height 13
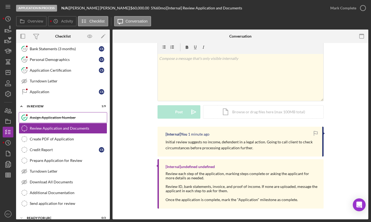
scroll to position [188, 0]
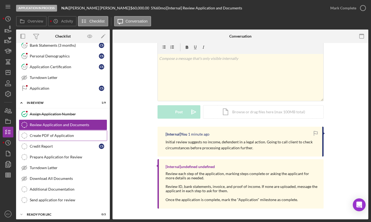
click at [73, 135] on div "Create PDF of Application" at bounding box center [68, 135] width 77 height 4
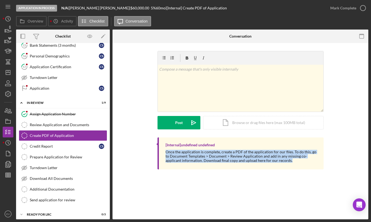
drag, startPoint x: 165, startPoint y: 152, endPoint x: 292, endPoint y: 164, distance: 127.6
click at [292, 164] on div "[Internal] undefined undefined Once the application is complete, create a PDF o…" at bounding box center [241, 153] width 166 height 32
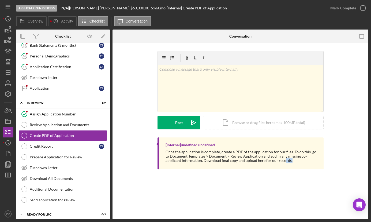
drag, startPoint x: 292, startPoint y: 164, endPoint x: 267, endPoint y: 161, distance: 25.0
click at [267, 161] on div "[Internal] undefined undefined Once the application is complete, create a PDF o…" at bounding box center [241, 153] width 166 height 32
click at [267, 161] on div "Once the application is complete, create a PDF of the application for our files…" at bounding box center [242, 155] width 153 height 13
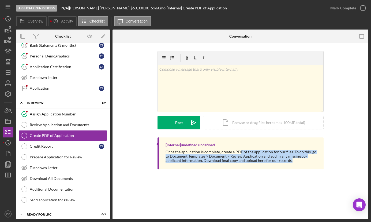
drag, startPoint x: 239, startPoint y: 150, endPoint x: 296, endPoint y: 164, distance: 58.9
click at [295, 164] on div "[Internal] undefined undefined Once the application is complete, create a PDF o…" at bounding box center [241, 153] width 166 height 32
click at [296, 164] on div "[Internal] undefined undefined Once the application is complete, create a PDF o…" at bounding box center [241, 153] width 166 height 32
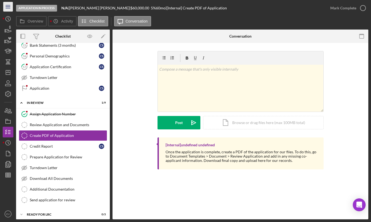
click at [9, 7] on icon "Icon/Menu" at bounding box center [8, 7] width 12 height 12
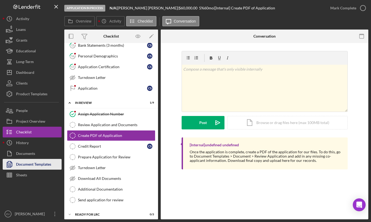
click at [40, 162] on div "Document Templates" at bounding box center [33, 165] width 35 height 12
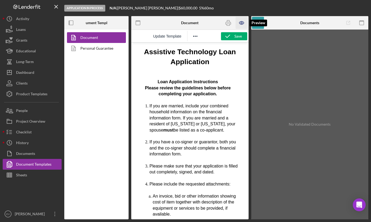
click at [242, 23] on icon "button" at bounding box center [242, 23] width 12 height 12
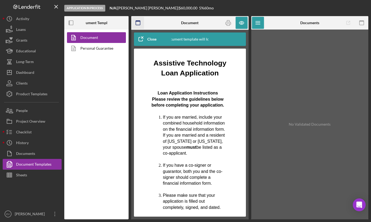
click at [136, 23] on rect "button" at bounding box center [138, 23] width 4 height 4
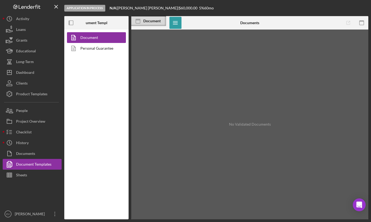
click at [136, 21] on icon at bounding box center [137, 20] width 13 height 13
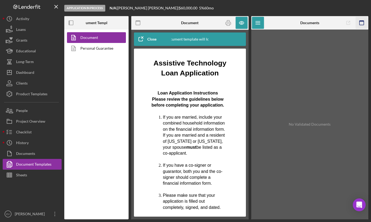
click at [363, 21] on rect "button" at bounding box center [362, 21] width 4 height 1
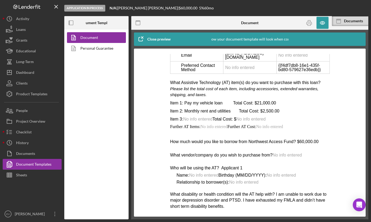
scroll to position [1090, 0]
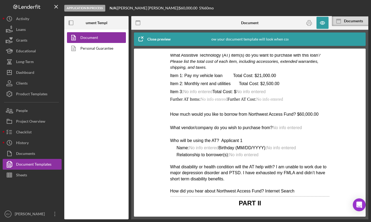
click at [283, 46] on td "{{f4df7db8-16e1-435f-bd80-579627e36edb}}" at bounding box center [302, 40] width 53 height 12
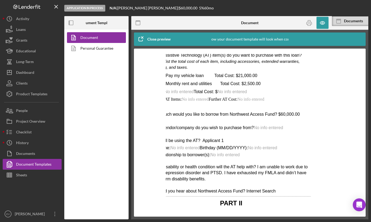
scroll to position [1090, 28]
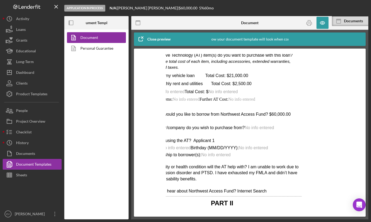
drag, startPoint x: 282, startPoint y: 73, endPoint x: 288, endPoint y: 81, distance: 9.8
click at [288, 81] on div "northwest access fund assistive technology application Applicant Information Ap…" at bounding box center [222, 43] width 160 height 299
click at [282, 46] on td "{{f4df7db8-16e1-435f-bd80-579627e36edb}}" at bounding box center [274, 40] width 53 height 12
click at [205, 78] on span "Item 1: Pay my vehicle loan Total Cost: $21,000.00" at bounding box center [195, 75] width 106 height 5
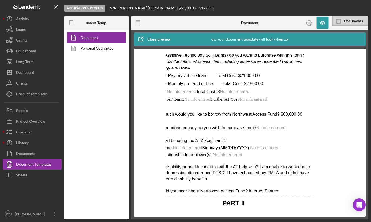
scroll to position [1090, 0]
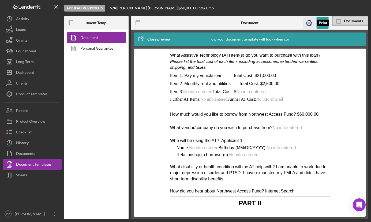
click at [308, 21] on rect "button" at bounding box center [309, 21] width 2 height 2
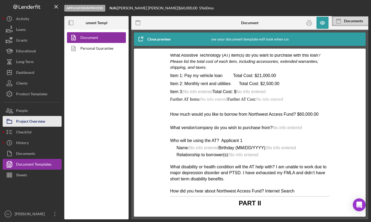
click at [29, 122] on div "Project Overview" at bounding box center [30, 122] width 29 height 12
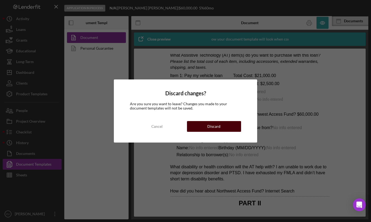
click at [194, 127] on button "Discard" at bounding box center [214, 126] width 54 height 11
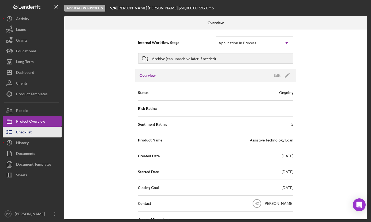
click at [28, 132] on div "Checklist" at bounding box center [24, 132] width 16 height 12
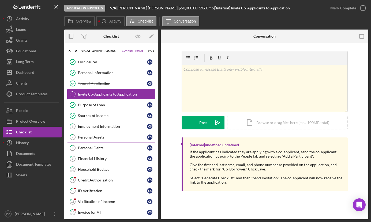
scroll to position [116, 0]
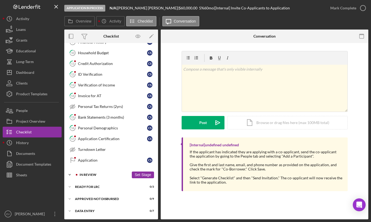
click at [81, 178] on div "Icon/Expander In Review 1 / 9 Set Stage" at bounding box center [111, 174] width 94 height 11
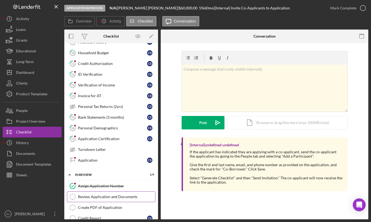
click at [93, 198] on div "Review Application and Documents" at bounding box center [116, 196] width 77 height 4
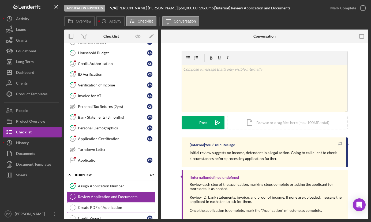
click at [106, 204] on link "Create PDF of Application Create PDF of Application" at bounding box center [111, 207] width 88 height 11
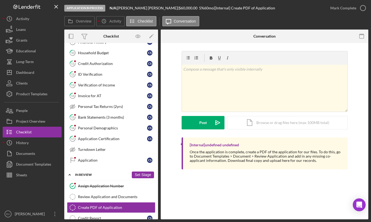
scroll to position [135, 0]
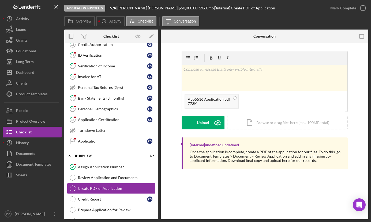
click at [252, 137] on div "[Internal] undefined undefined Once the application is complete, create a PDF o…" at bounding box center [265, 153] width 166 height 32
click at [253, 127] on div "Icon/Document Browse or drag files here (max 100MB total) Tap to choose files o…" at bounding box center [287, 122] width 121 height 13
click at [198, 125] on div "Upload" at bounding box center [203, 122] width 12 height 13
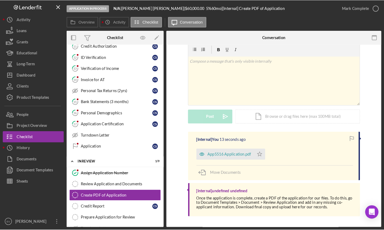
scroll to position [11, 0]
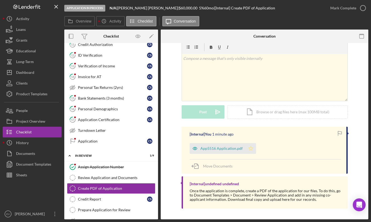
click at [248, 149] on icon "Icon/Star" at bounding box center [250, 148] width 11 height 11
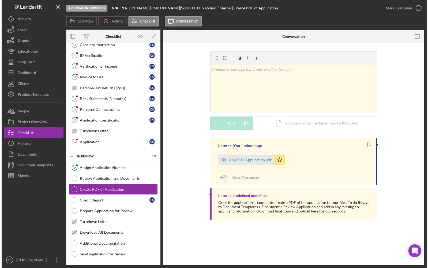
scroll to position [0, 0]
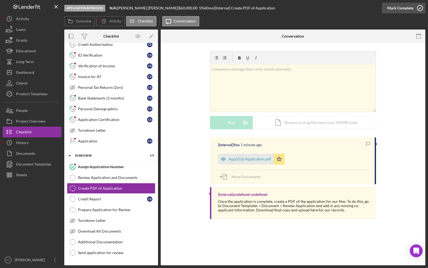
click at [385, 10] on div "Mark Complete" at bounding box center [400, 8] width 26 height 11
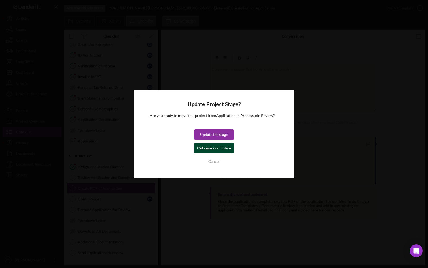
click at [224, 148] on div "Only mark complete" at bounding box center [214, 148] width 34 height 11
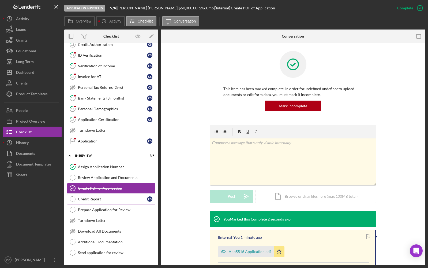
click at [90, 200] on div "Credit Report" at bounding box center [112, 199] width 69 height 4
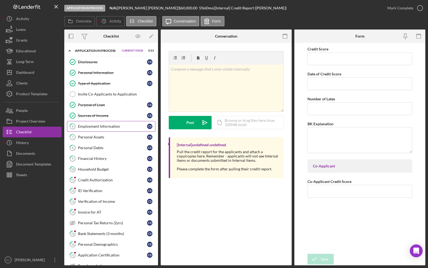
click at [89, 129] on link "6 Employment Information C S" at bounding box center [111, 126] width 88 height 11
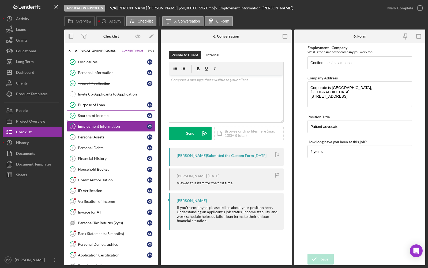
click at [93, 116] on div "Sources of Income" at bounding box center [112, 115] width 69 height 4
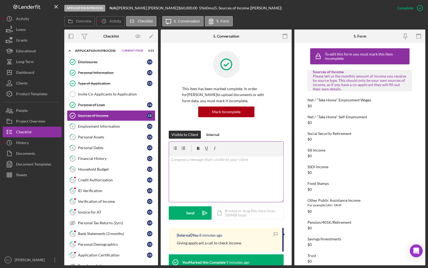
click at [183, 168] on div "v Color teal Color pink Remove color Add row above Add row below Add column bef…" at bounding box center [226, 178] width 114 height 47
click at [184, 161] on p at bounding box center [226, 159] width 111 height 6
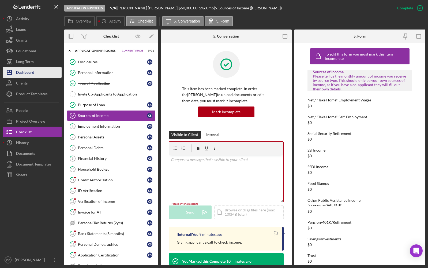
click at [28, 73] on div "Dashboard" at bounding box center [25, 73] width 18 height 12
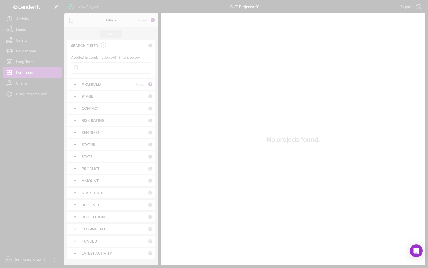
click at [27, 85] on div at bounding box center [214, 134] width 428 height 268
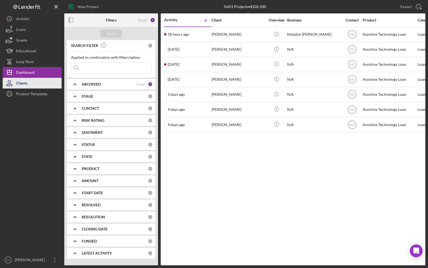
click at [25, 84] on div "Clients" at bounding box center [22, 84] width 12 height 12
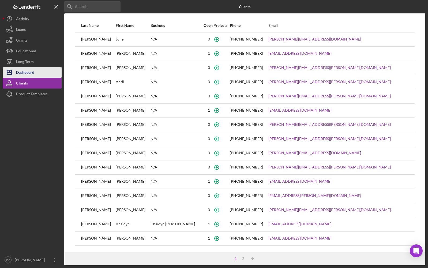
click at [23, 72] on div "Dashboard" at bounding box center [25, 73] width 18 height 12
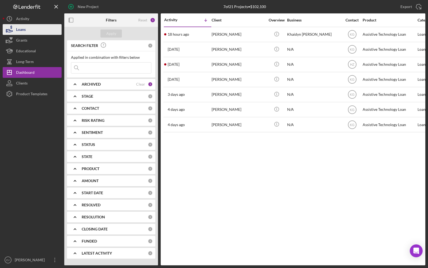
click at [28, 32] on button "Loans" at bounding box center [32, 29] width 59 height 11
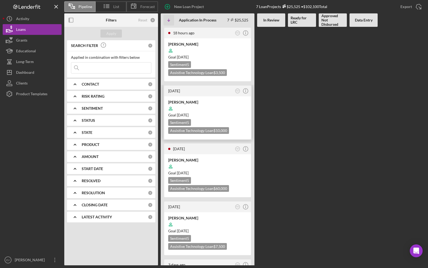
click at [196, 119] on div "Sentiment 5 Assistive Technology Loan $10,000" at bounding box center [207, 126] width 79 height 15
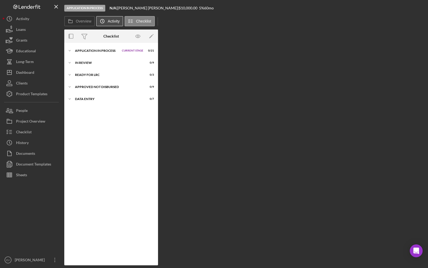
click at [110, 19] on label "Activity" at bounding box center [114, 21] width 12 height 4
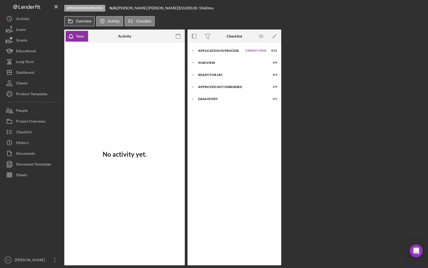
click at [76, 21] on label "Overview" at bounding box center [84, 21] width 16 height 4
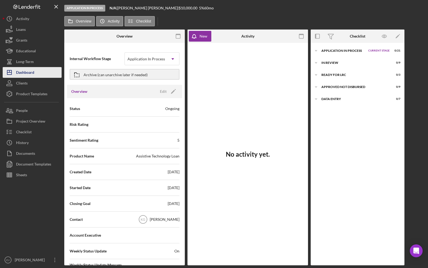
click at [32, 71] on div "Dashboard" at bounding box center [25, 73] width 18 height 12
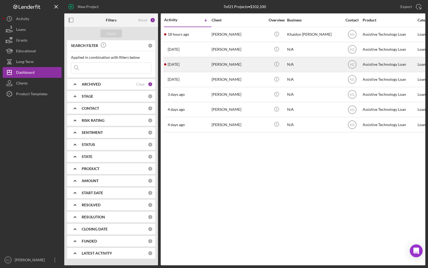
click at [217, 63] on div "[PERSON_NAME]" at bounding box center [239, 64] width 54 height 14
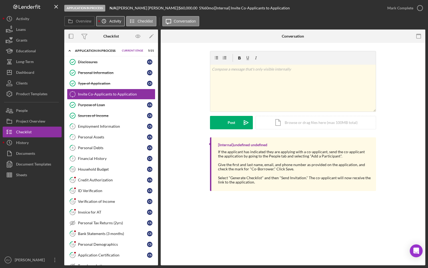
click at [112, 23] on label "Activity" at bounding box center [115, 21] width 12 height 4
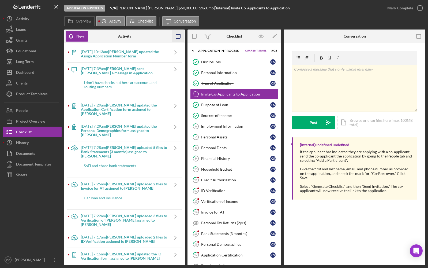
click at [175, 37] on icon "button" at bounding box center [178, 36] width 12 height 12
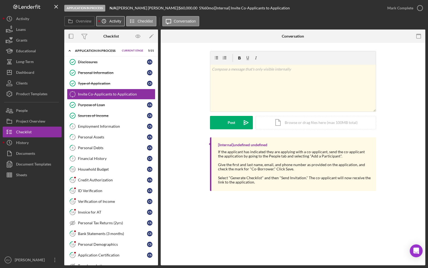
click at [113, 20] on label "Activity" at bounding box center [115, 21] width 12 height 4
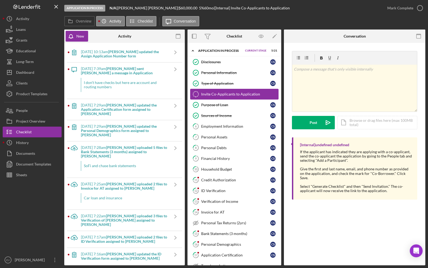
drag, startPoint x: 185, startPoint y: 88, endPoint x: 210, endPoint y: 92, distance: 25.0
click at [210, 92] on div "Overview Internal Workflow Stage Application In Process Icon/Dropdown Arrow Arc…" at bounding box center [244, 146] width 361 height 235
click at [101, 28] on div "Overview Icon/History Activity Checklist Icon/Message Conversation Overview Int…" at bounding box center [244, 140] width 361 height 249
click at [173, 53] on icon "Icon/Navigate" at bounding box center [175, 52] width 13 height 13
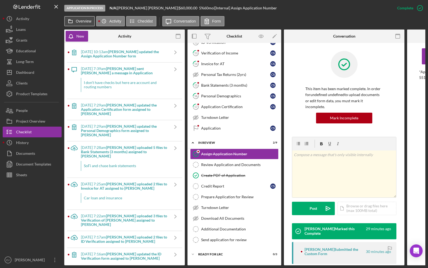
click at [87, 22] on label "Overview" at bounding box center [84, 21] width 16 height 4
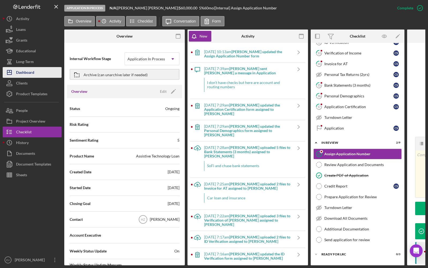
click at [39, 72] on button "Icon/Dashboard Dashboard" at bounding box center [32, 72] width 59 height 11
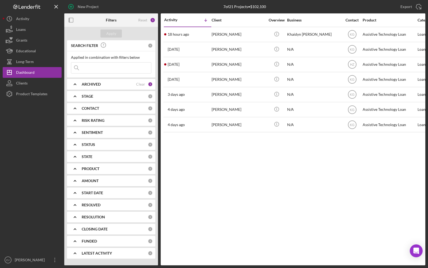
click at [97, 108] on b "CONTACT" at bounding box center [90, 108] width 17 height 4
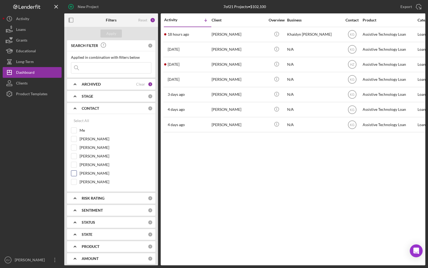
scroll to position [17, 0]
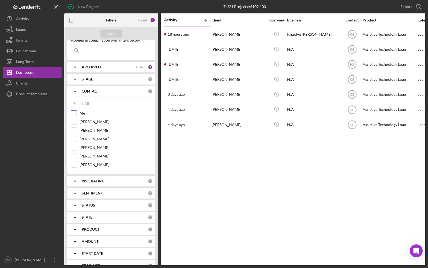
click at [83, 114] on label "Me" at bounding box center [116, 112] width 72 height 5
click at [77, 114] on input "Me" at bounding box center [73, 112] width 5 height 5
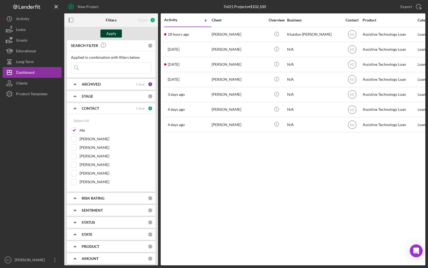
click at [114, 32] on div "Apply" at bounding box center [111, 33] width 10 height 8
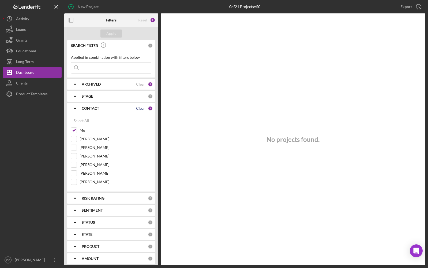
click at [139, 108] on div "Clear" at bounding box center [140, 108] width 9 height 4
checkbox input "false"
click at [109, 34] on div "Apply" at bounding box center [111, 33] width 10 height 8
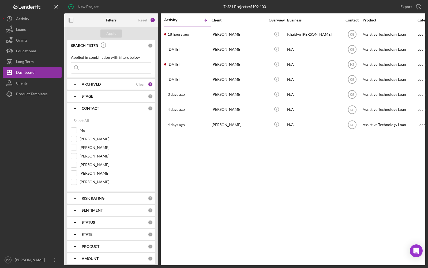
click at [77, 83] on icon "Icon/Expander" at bounding box center [74, 83] width 13 height 13
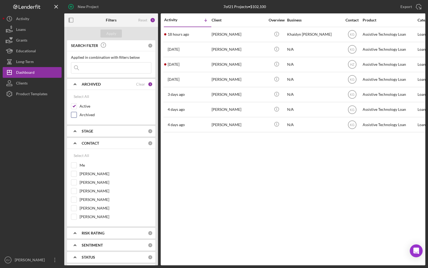
click at [74, 114] on input "Archived" at bounding box center [73, 114] width 5 height 5
click at [110, 33] on div "Apply" at bounding box center [111, 33] width 10 height 8
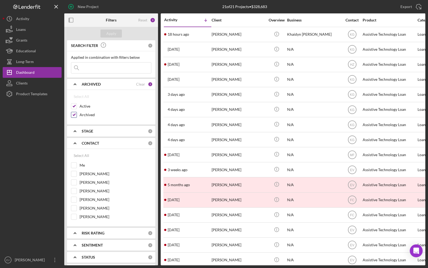
click at [74, 117] on input "Archived" at bounding box center [73, 114] width 5 height 5
checkbox input "false"
click at [111, 31] on div "Apply" at bounding box center [111, 33] width 10 height 8
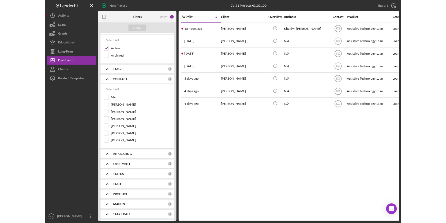
scroll to position [52, 0]
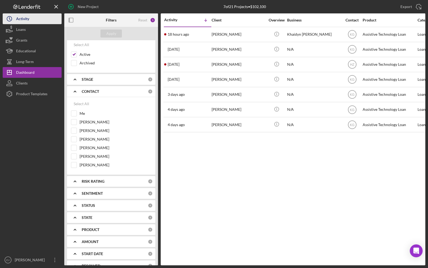
click at [20, 20] on div "Activity" at bounding box center [22, 19] width 13 height 12
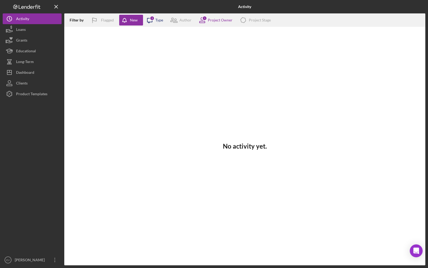
click at [150, 22] on icon at bounding box center [149, 20] width 5 height 5
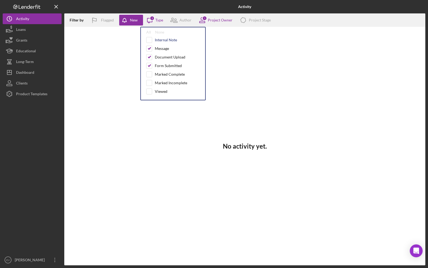
click at [161, 38] on div "Internal Note" at bounding box center [166, 40] width 22 height 4
checkbox input "true"
click at [162, 49] on div "Message" at bounding box center [162, 48] width 14 height 4
checkbox input "false"
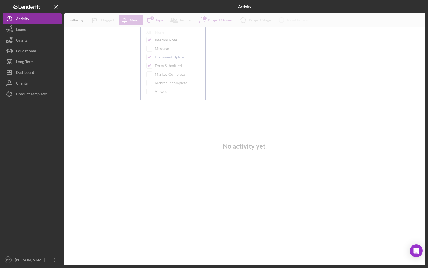
click at [164, 57] on div "Document Upload" at bounding box center [170, 57] width 31 height 4
checkbox input "false"
click at [161, 67] on div "Form Submitted" at bounding box center [168, 65] width 27 height 4
checkbox input "false"
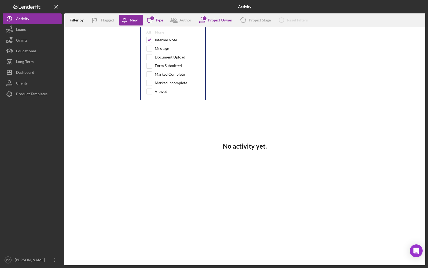
click at [112, 63] on div "No activity yet." at bounding box center [244, 146] width 361 height 238
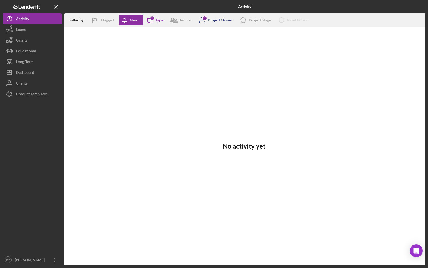
click at [216, 20] on div "Project Owner" at bounding box center [220, 20] width 25 height 4
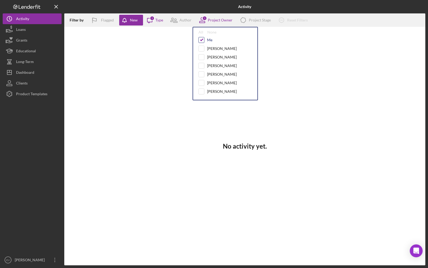
click at [202, 40] on input "checkbox" at bounding box center [201, 39] width 5 height 5
checkbox input "false"
click at [168, 74] on div "No activity yet." at bounding box center [244, 146] width 361 height 238
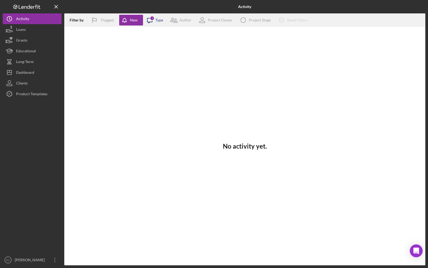
click at [157, 23] on div "Icon/Message 1 Type" at bounding box center [153, 19] width 20 height 13
click at [132, 20] on div "New" at bounding box center [134, 20] width 8 height 11
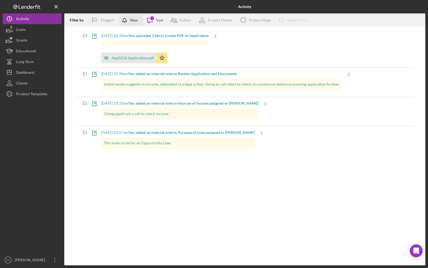
click at [130, 21] on div "New" at bounding box center [134, 20] width 8 height 11
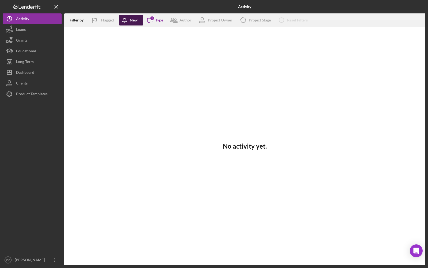
click at [133, 22] on div "New" at bounding box center [134, 20] width 8 height 11
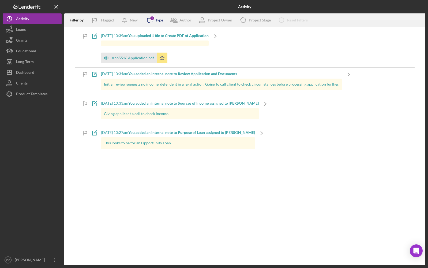
click at [152, 20] on div "1" at bounding box center [152, 18] width 5 height 5
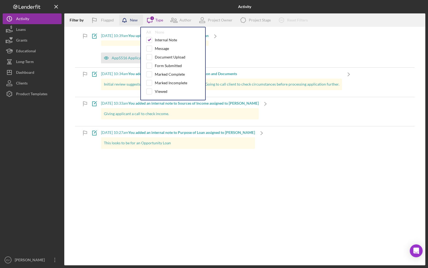
click at [131, 17] on div "New" at bounding box center [134, 20] width 8 height 11
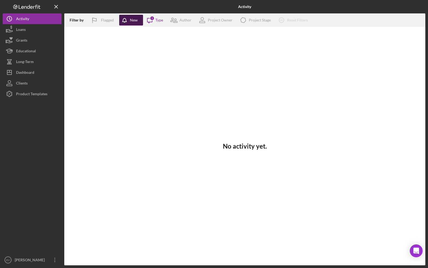
click at [125, 18] on icon "button" at bounding box center [125, 21] width 13 height 13
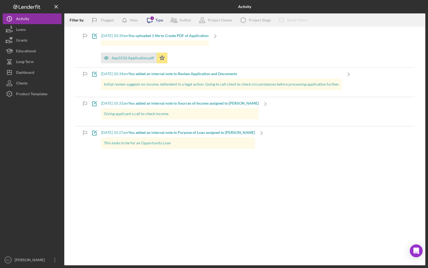
click at [158, 22] on div "Type" at bounding box center [159, 20] width 8 height 4
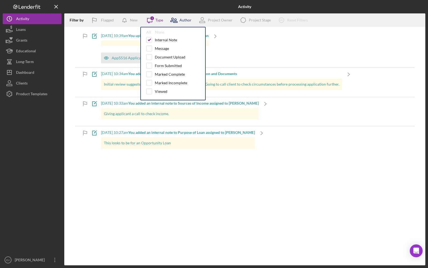
click at [188, 19] on div "Author" at bounding box center [185, 20] width 12 height 4
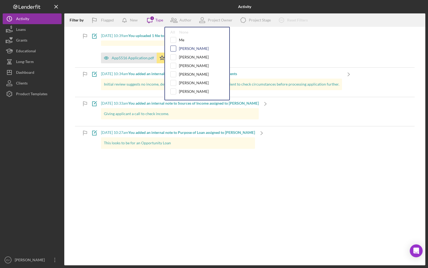
click at [173, 48] on input "checkbox" at bounding box center [173, 48] width 5 height 5
checkbox input "true"
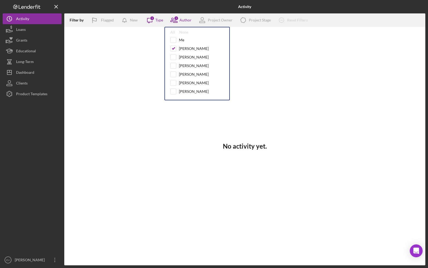
click at [149, 56] on div "No activity yet." at bounding box center [244, 146] width 361 height 238
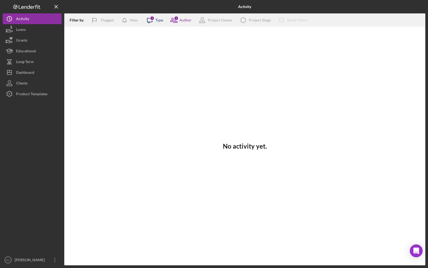
click at [156, 20] on icon "Icon/Message" at bounding box center [149, 19] width 13 height 13
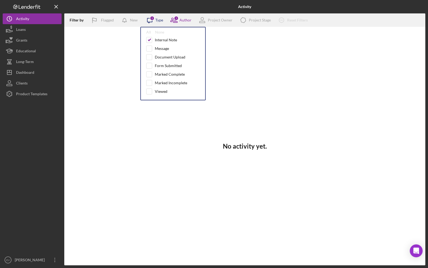
click at [155, 18] on icon "Icon/Message" at bounding box center [149, 19] width 13 height 13
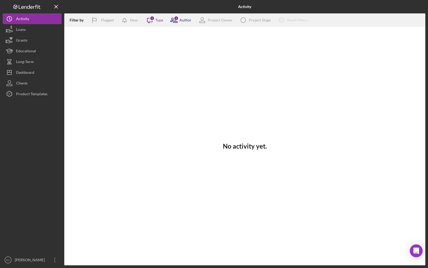
click at [175, 18] on div "1" at bounding box center [176, 18] width 5 height 5
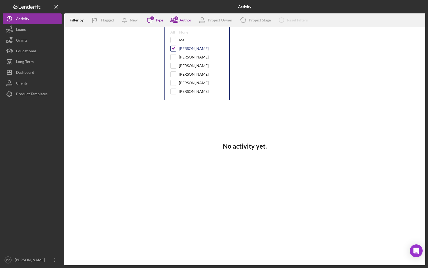
click at [173, 47] on input "checkbox" at bounding box center [173, 48] width 5 height 5
checkbox input "false"
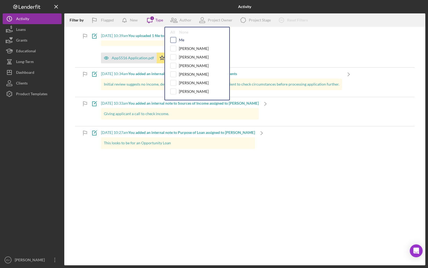
click at [173, 41] on input "checkbox" at bounding box center [173, 39] width 5 height 5
checkbox input "true"
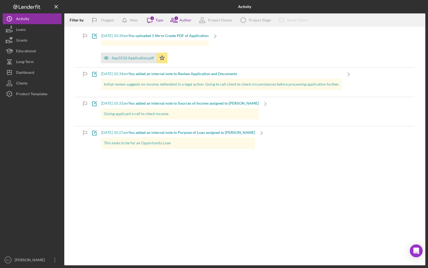
click at [70, 48] on div "Icon/Note 9/2/2025 at 10:39am You uploaded 1 file to Create PDF of Application …" at bounding box center [244, 92] width 361 height 131
click at [184, 21] on div "Author" at bounding box center [185, 20] width 12 height 4
click at [155, 20] on icon "Icon/Message" at bounding box center [149, 19] width 13 height 13
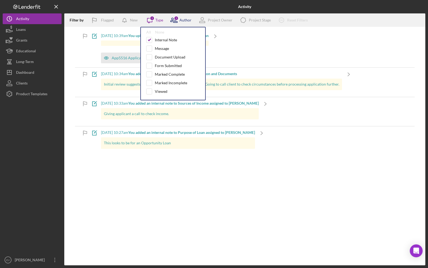
click at [175, 22] on icon at bounding box center [176, 21] width 4 height 4
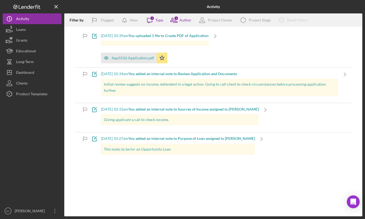
click at [74, 47] on div "Icon/Note 9/2/2025 at 10:39am You uploaded 1 file to Create PDF of Application …" at bounding box center [213, 95] width 298 height 137
click at [178, 21] on icon at bounding box center [173, 19] width 13 height 13
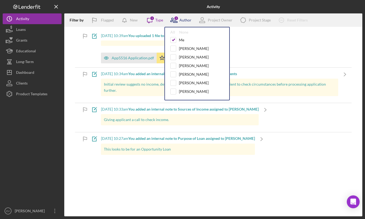
click at [179, 21] on icon at bounding box center [173, 19] width 13 height 13
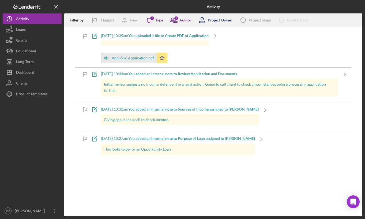
click at [213, 20] on div "Project Owner" at bounding box center [220, 20] width 25 height 4
click at [171, 19] on icon at bounding box center [172, 20] width 3 height 4
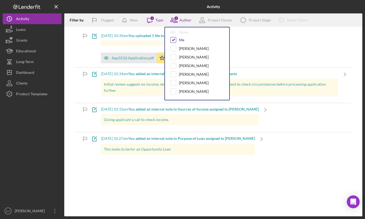
click at [171, 38] on input "checkbox" at bounding box center [173, 39] width 5 height 5
checkbox input "false"
click at [218, 20] on div "Project Owner" at bounding box center [220, 20] width 25 height 4
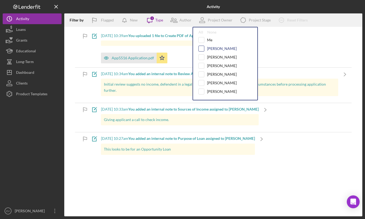
click at [199, 48] on input "checkbox" at bounding box center [201, 48] width 5 height 5
checkbox input "true"
click at [194, 175] on div "Filter by Flagged New Icon/Message 1 Type Author 1 Project Owner All None Me He…" at bounding box center [213, 114] width 298 height 203
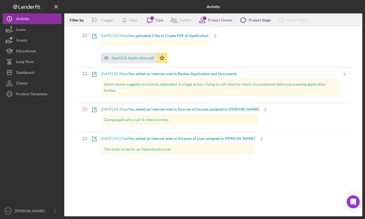
click at [254, 23] on div "Icon/Product Project Stage" at bounding box center [254, 19] width 34 height 13
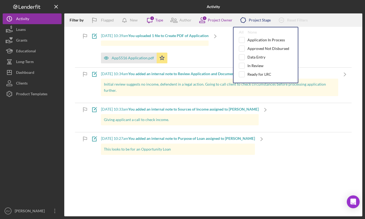
click at [251, 20] on div "Project Stage" at bounding box center [260, 20] width 22 height 4
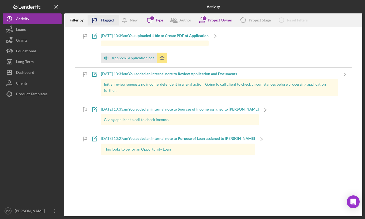
click at [98, 21] on icon "button" at bounding box center [94, 20] width 13 height 13
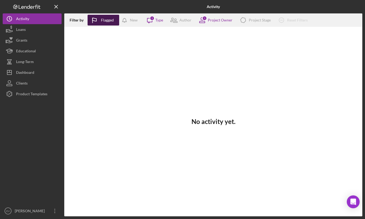
click at [107, 18] on div "Flagged" at bounding box center [107, 20] width 13 height 11
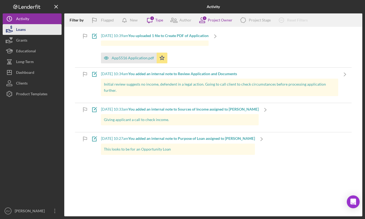
click at [27, 34] on button "Loans" at bounding box center [32, 29] width 59 height 11
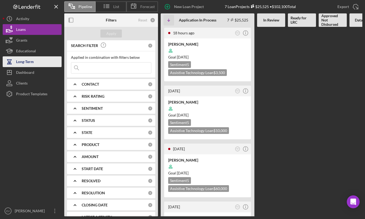
click at [32, 61] on div "Long-Term" at bounding box center [25, 62] width 18 height 12
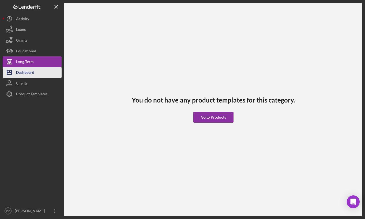
click at [27, 71] on div "Dashboard" at bounding box center [25, 73] width 18 height 12
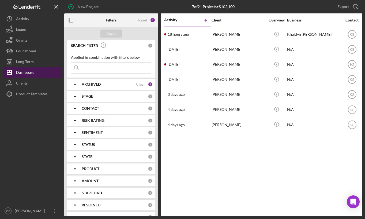
click at [31, 70] on div "Dashboard" at bounding box center [25, 73] width 18 height 12
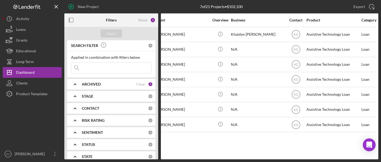
scroll to position [0, 57]
click at [71, 20] on icon "button" at bounding box center [71, 20] width 12 height 12
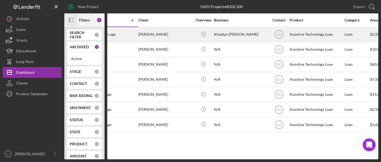
scroll to position [0, 0]
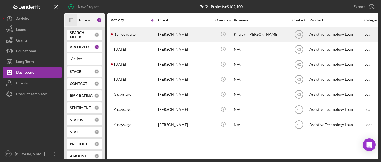
click at [163, 34] on div "[PERSON_NAME]" at bounding box center [185, 34] width 54 height 14
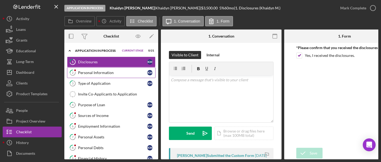
click at [102, 74] on div "Personal Information" at bounding box center [112, 72] width 69 height 4
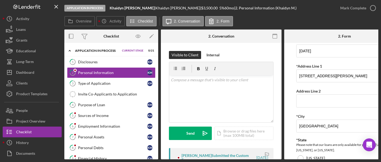
scroll to position [141, 0]
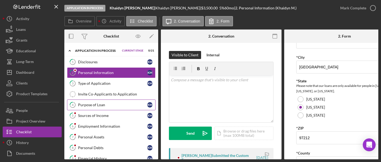
click at [101, 104] on div "Purpose of Loan" at bounding box center [112, 105] width 69 height 4
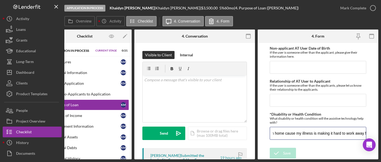
scroll to position [0, 63]
drag, startPoint x: 291, startPoint y: 131, endPoint x: 364, endPoint y: 132, distance: 72.9
click at [368, 133] on form "Purchase Information What Assistive Technology (AT) item(s) do you want to purc…" at bounding box center [317, 101] width 121 height 116
drag, startPoint x: 322, startPoint y: 131, endPoint x: 300, endPoint y: 129, distance: 21.8
click at [322, 131] on input "Being able to work from home cause my illness is making it hard to work away fr…" at bounding box center [317, 133] width 96 height 13
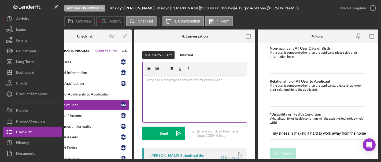
click at [189, 102] on div "v Color teal Color pink Remove color Add row above Add row below Add column bef…" at bounding box center [195, 98] width 104 height 47
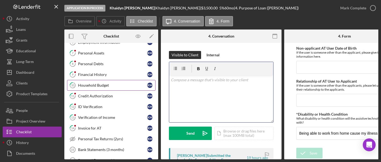
scroll to position [105, 0]
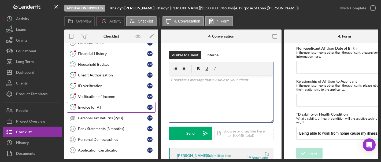
click at [92, 103] on link "14 Invoice for AT K M" at bounding box center [111, 107] width 88 height 11
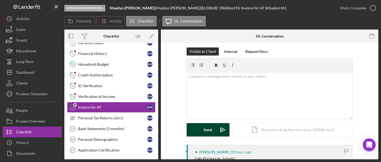
scroll to position [20, 0]
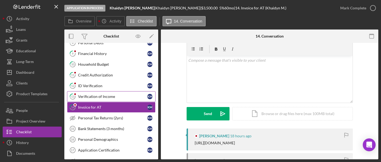
click at [106, 97] on div "Verification of Income" at bounding box center [112, 96] width 69 height 4
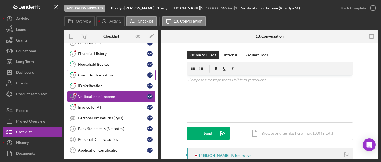
click at [104, 72] on link "11 Credit Authorization K M" at bounding box center [111, 75] width 88 height 11
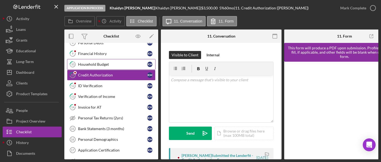
click at [99, 62] on div "Household Budget" at bounding box center [112, 64] width 69 height 4
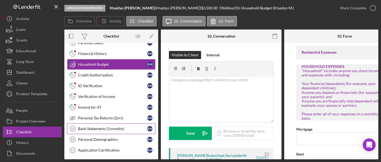
click at [105, 130] on div "Bank Statements (3 months)" at bounding box center [112, 128] width 69 height 4
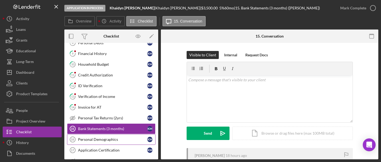
click at [104, 143] on link "Personal Demographics 16 Personal Demographics K M" at bounding box center [111, 139] width 88 height 11
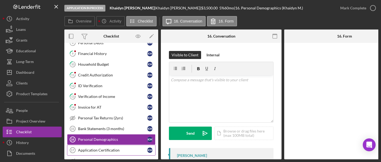
click at [107, 153] on link "Application Certification 17 Application Certification K M" at bounding box center [111, 150] width 88 height 11
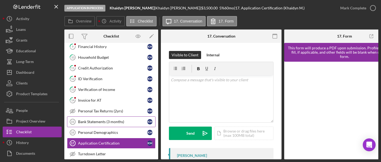
scroll to position [115, 0]
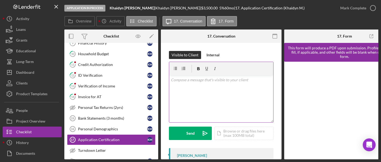
click at [196, 101] on div "v Color teal Color pink Remove color Add row above Add row below Add column bef…" at bounding box center [221, 98] width 104 height 47
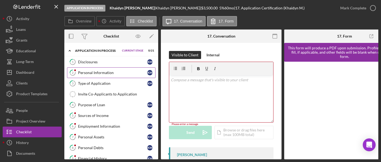
click at [118, 74] on div "Personal Information" at bounding box center [112, 72] width 69 height 4
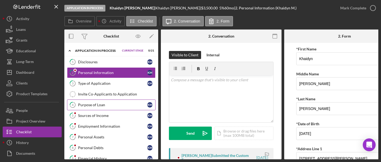
click at [110, 105] on div "Purpose of Loan" at bounding box center [112, 105] width 69 height 4
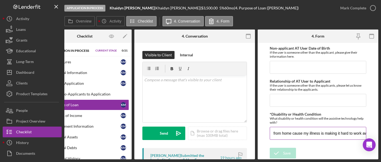
scroll to position [0, 63]
drag, startPoint x: 280, startPoint y: 131, endPoint x: 366, endPoint y: 132, distance: 85.7
click at [366, 132] on form "Purchase Information What Assistive Technology (AT) item(s) do you want to purc…" at bounding box center [317, 101] width 121 height 116
click at [343, 131] on input "Being able to work from home cause my illness is making it hard to work away fr…" at bounding box center [317, 133] width 96 height 13
click at [318, 133] on input "Being able to work from home cause my illness is making it hard to work away fr…" at bounding box center [317, 133] width 96 height 13
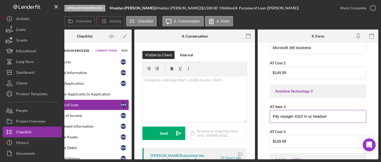
scroll to position [0, 0]
drag, startPoint x: 332, startPoint y: 118, endPoint x: 266, endPoint y: 116, distance: 65.7
click at [266, 116] on form "Purchase Information What Assistive Technology (AT) item(s) do you want to purc…" at bounding box center [317, 101] width 121 height 116
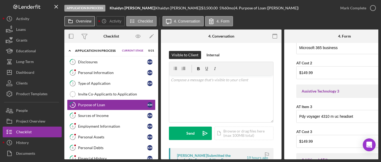
click at [83, 24] on button "Overview" at bounding box center [79, 21] width 31 height 10
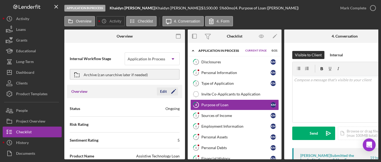
click at [168, 94] on icon "Icon/Edit" at bounding box center [173, 91] width 13 height 13
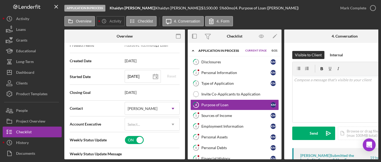
scroll to position [135, 0]
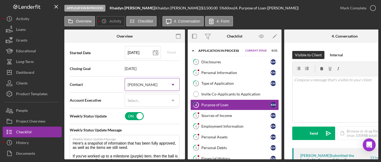
click at [150, 87] on div "[PERSON_NAME]" at bounding box center [146, 84] width 42 height 12
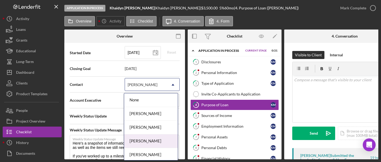
click at [148, 141] on div "[PERSON_NAME]" at bounding box center [151, 141] width 54 height 14
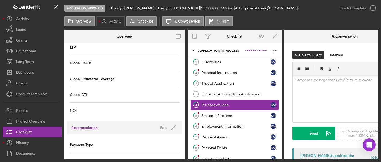
scroll to position [0, 0]
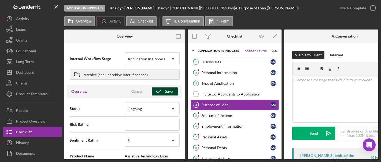
click at [165, 90] on div "Save" at bounding box center [169, 91] width 8 height 8
type textarea "Here's a snapshot of information that has been fully approved, as well as the i…"
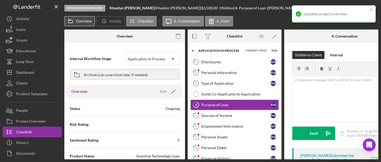
click at [81, 22] on label "Overview" at bounding box center [84, 21] width 16 height 4
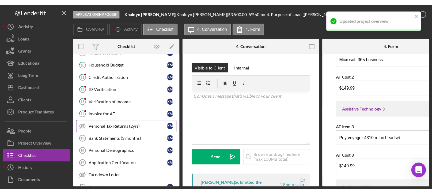
scroll to position [139, 0]
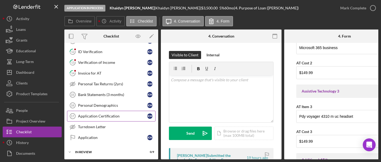
click at [96, 114] on div "Application Certification" at bounding box center [112, 116] width 69 height 4
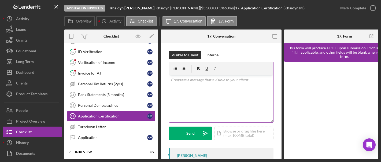
click at [186, 95] on div "v Color teal Color pink Remove color Add row above Add row below Add column bef…" at bounding box center [221, 98] width 104 height 47
click at [200, 93] on div "v Color teal Color pink Remove color Add row above Add row below Add column bef…" at bounding box center [221, 98] width 104 height 47
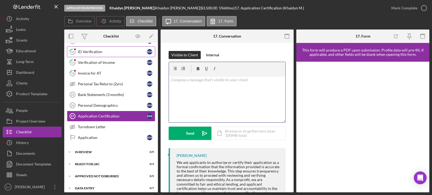
click at [95, 52] on div "ID Verification" at bounding box center [112, 52] width 69 height 4
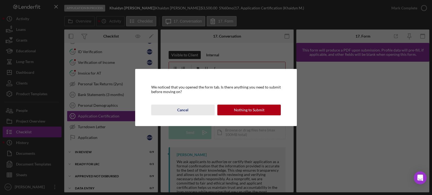
click at [188, 110] on div "Cancel" at bounding box center [182, 109] width 11 height 11
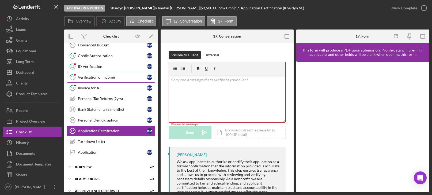
scroll to position [106, 0]
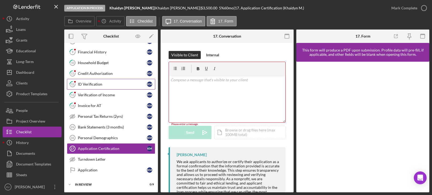
click at [101, 87] on link "12 ID Verification K M" at bounding box center [111, 84] width 88 height 11
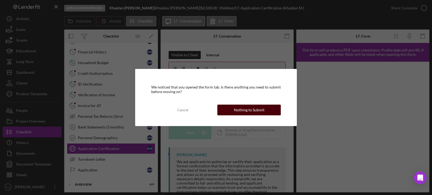
click at [245, 111] on div "Nothing to Submit" at bounding box center [249, 109] width 31 height 11
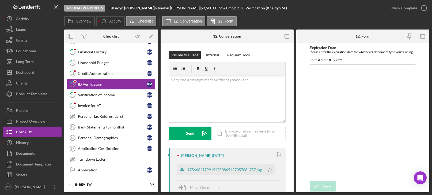
click at [109, 95] on div "Verification of Income" at bounding box center [112, 95] width 69 height 4
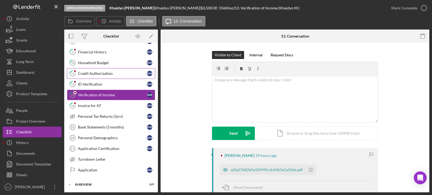
click at [91, 70] on link "11 Credit Authorization K M" at bounding box center [111, 73] width 88 height 11
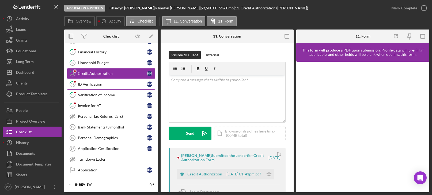
click at [105, 86] on div "ID Verification" at bounding box center [112, 84] width 69 height 4
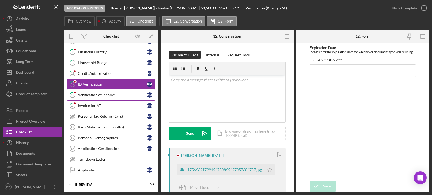
click at [112, 109] on link "14 Invoice for AT K M" at bounding box center [111, 105] width 88 height 11
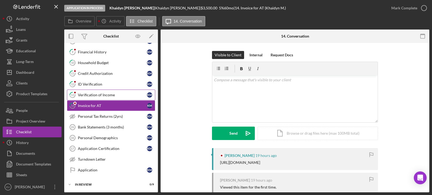
scroll to position [41, 0]
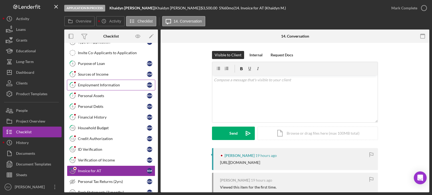
click at [104, 86] on div "Employment Information" at bounding box center [112, 85] width 69 height 4
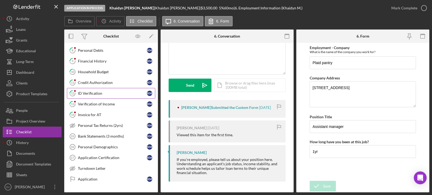
scroll to position [143, 0]
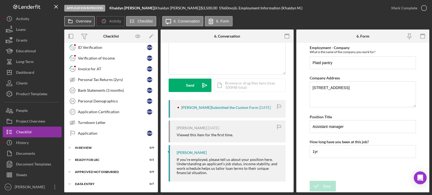
click at [83, 18] on button "Overview" at bounding box center [79, 21] width 31 height 10
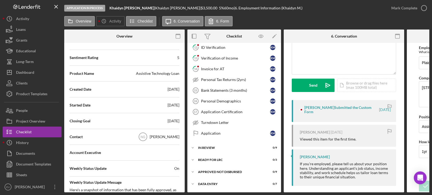
scroll to position [0, 0]
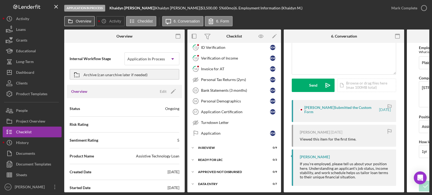
click at [76, 23] on label "Overview" at bounding box center [84, 21] width 16 height 4
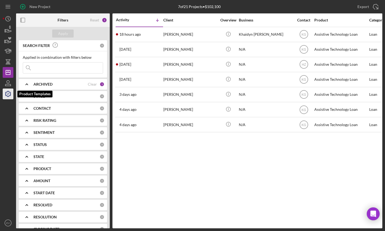
click at [10, 96] on icon "button" at bounding box center [7, 93] width 13 height 13
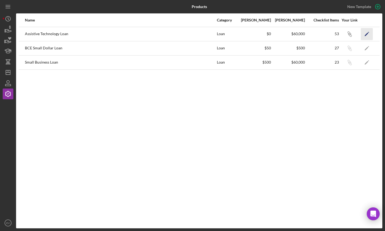
click at [369, 35] on icon "Icon/Edit" at bounding box center [367, 34] width 12 height 12
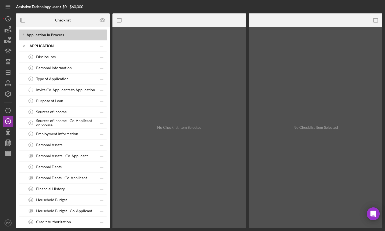
click at [52, 99] on span "Purpose of Loan" at bounding box center [49, 101] width 27 height 4
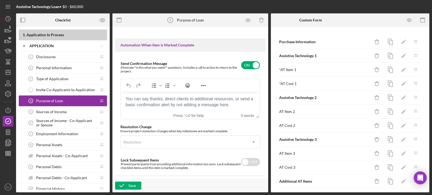
scroll to position [334, 0]
